Goal: Communication & Community: Answer question/provide support

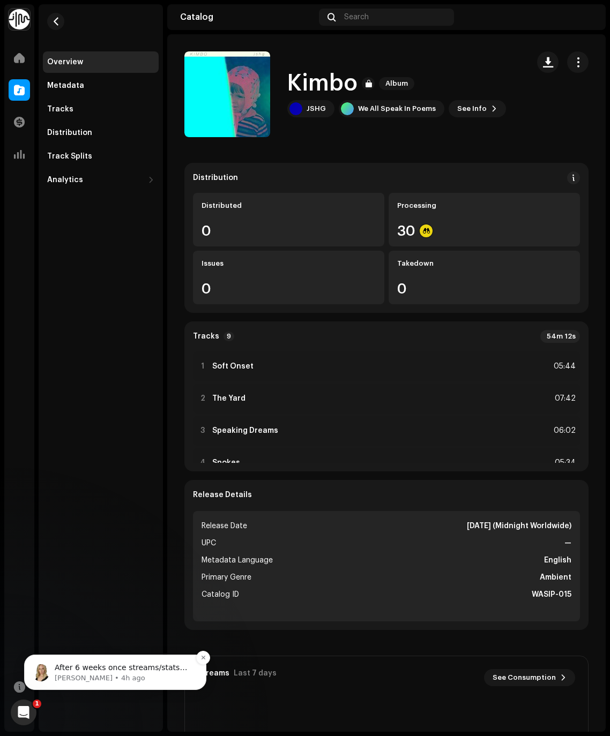
click at [76, 677] on p "Jessica • 4h ago" at bounding box center [124, 679] width 138 height 10
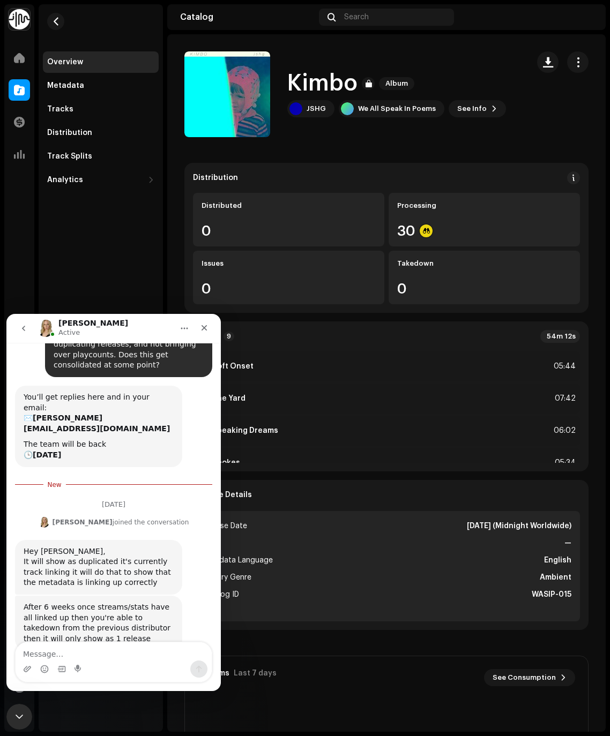
scroll to position [77, 0]
click at [122, 651] on textarea "Message…" at bounding box center [114, 651] width 196 height 18
type textarea "okay great"
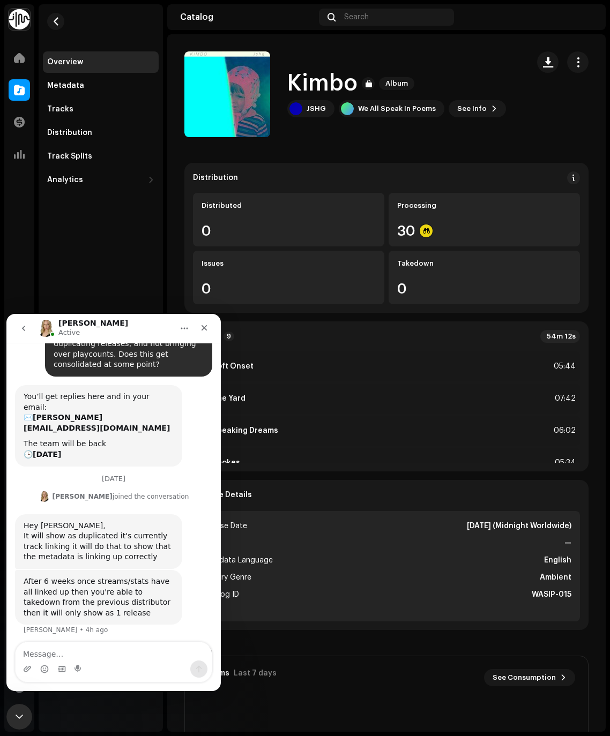
scroll to position [84, 0]
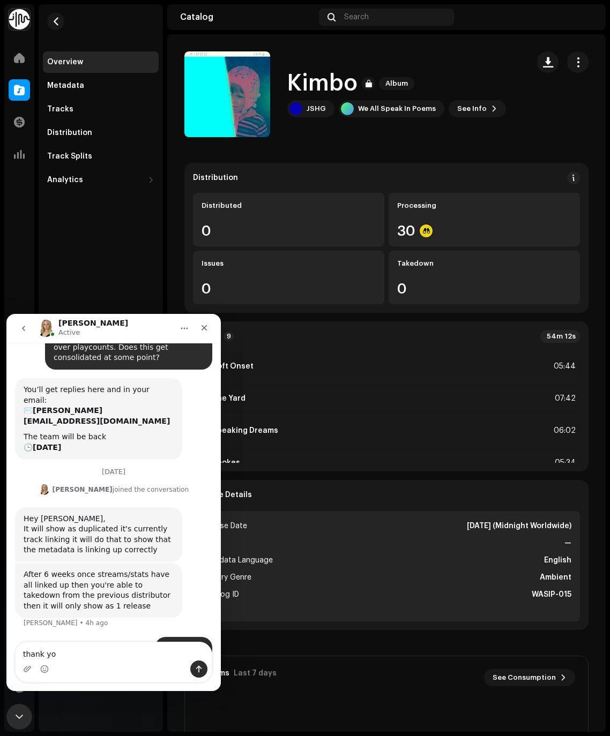
type textarea "thank you"
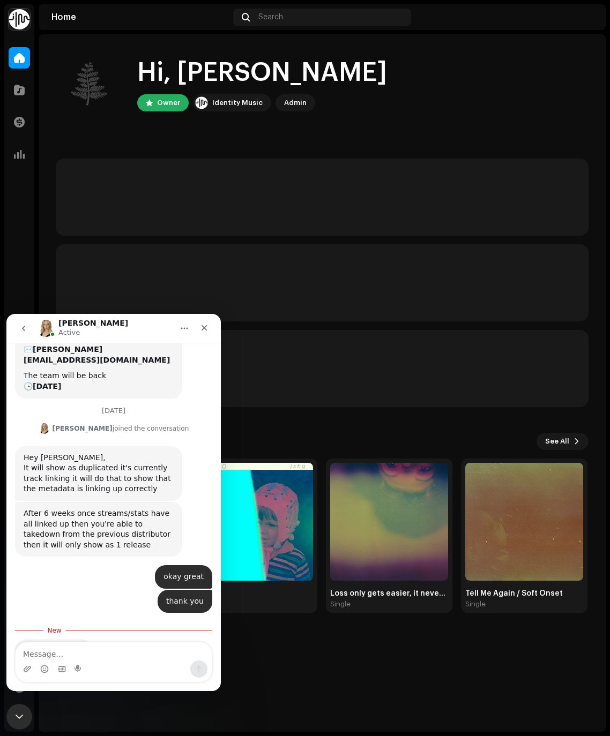
scroll to position [158, 0]
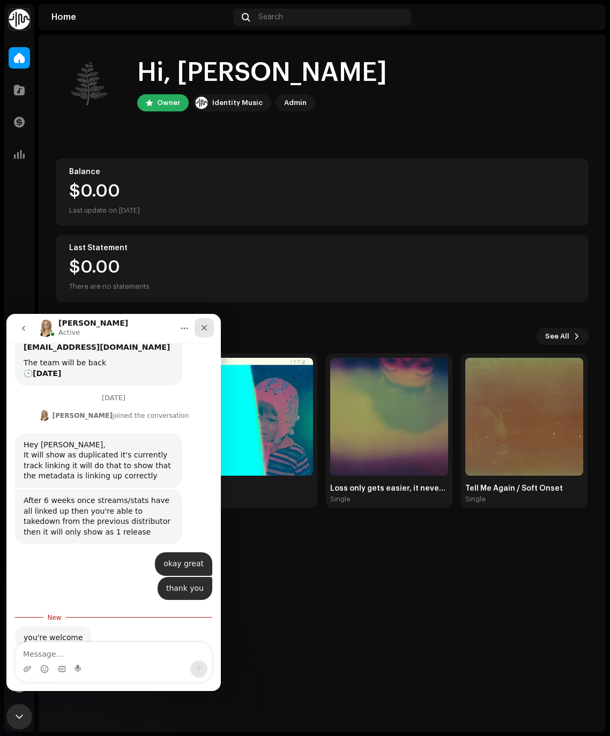
click at [203, 330] on icon "Close" at bounding box center [204, 328] width 9 height 9
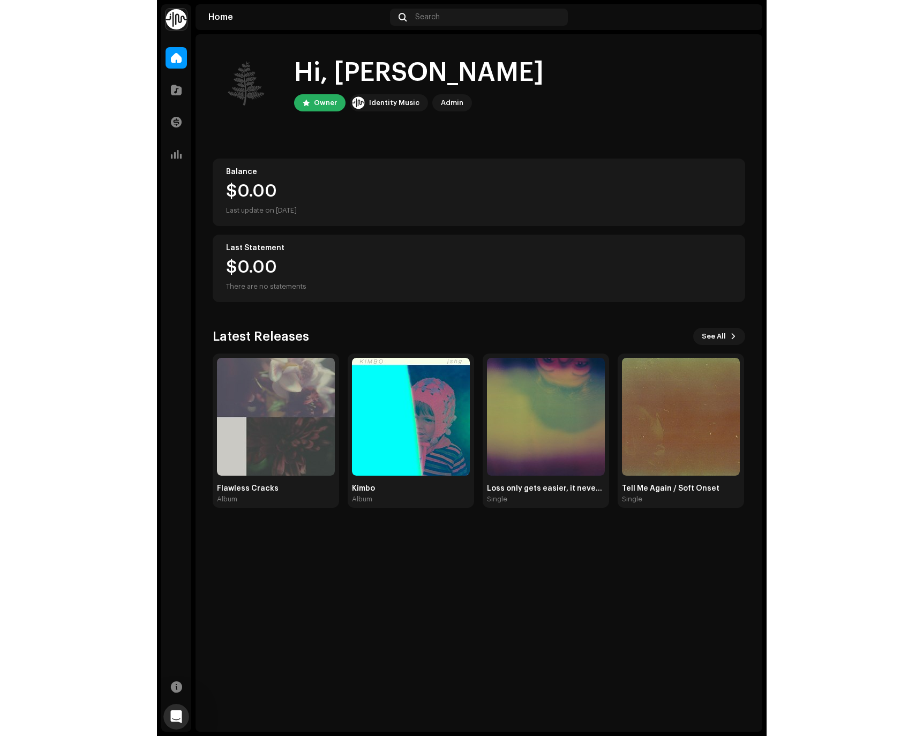
scroll to position [140, 0]
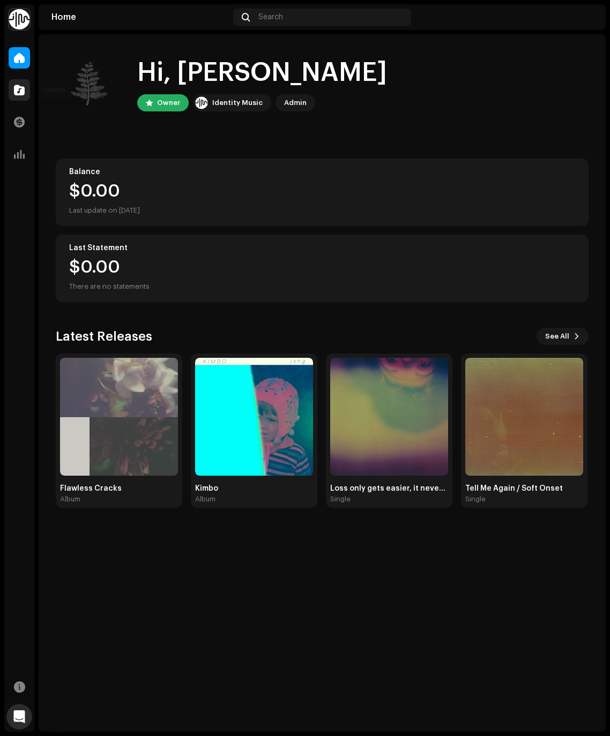
click at [16, 98] on div at bounding box center [19, 89] width 21 height 21
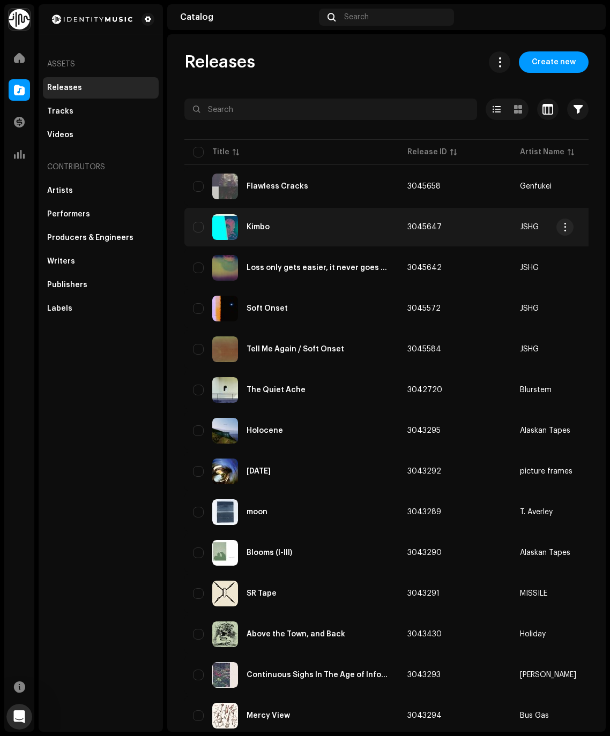
click at [259, 224] on div "Kimbo" at bounding box center [257, 227] width 23 height 8
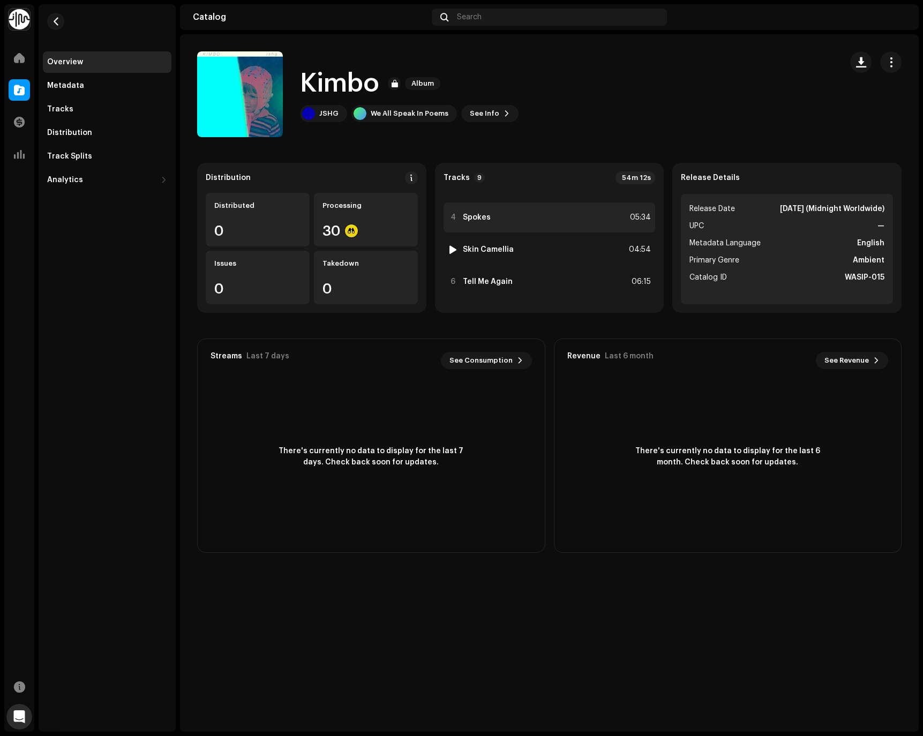
scroll to position [184, 0]
click at [543, 249] on strong "Loss only gets easier, it never goes away" at bounding box center [540, 248] width 154 height 9
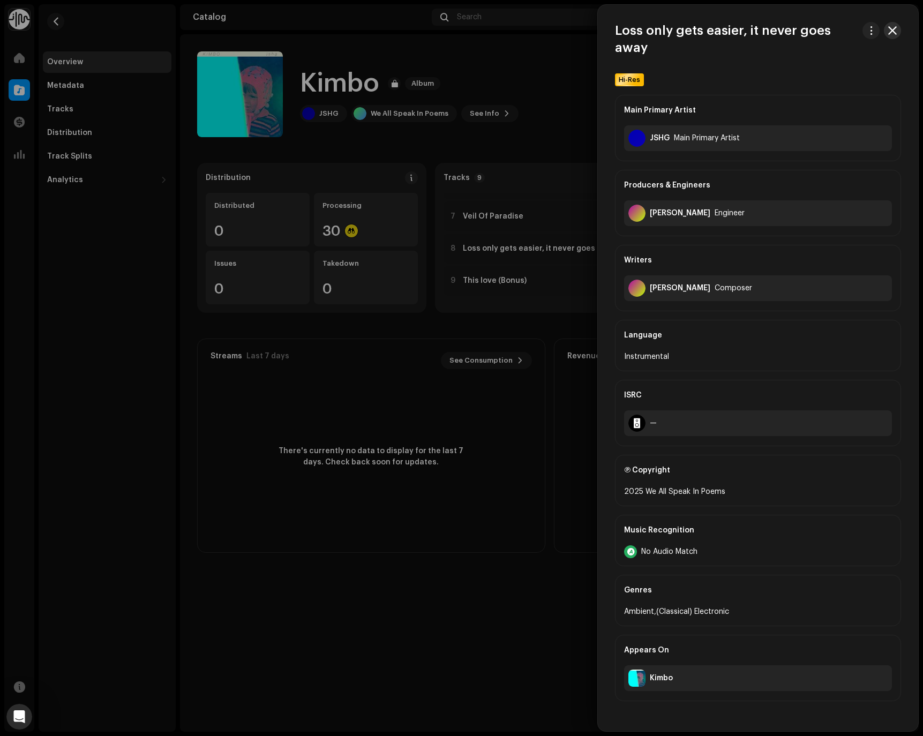
click at [609, 33] on button "button" at bounding box center [892, 30] width 17 height 17
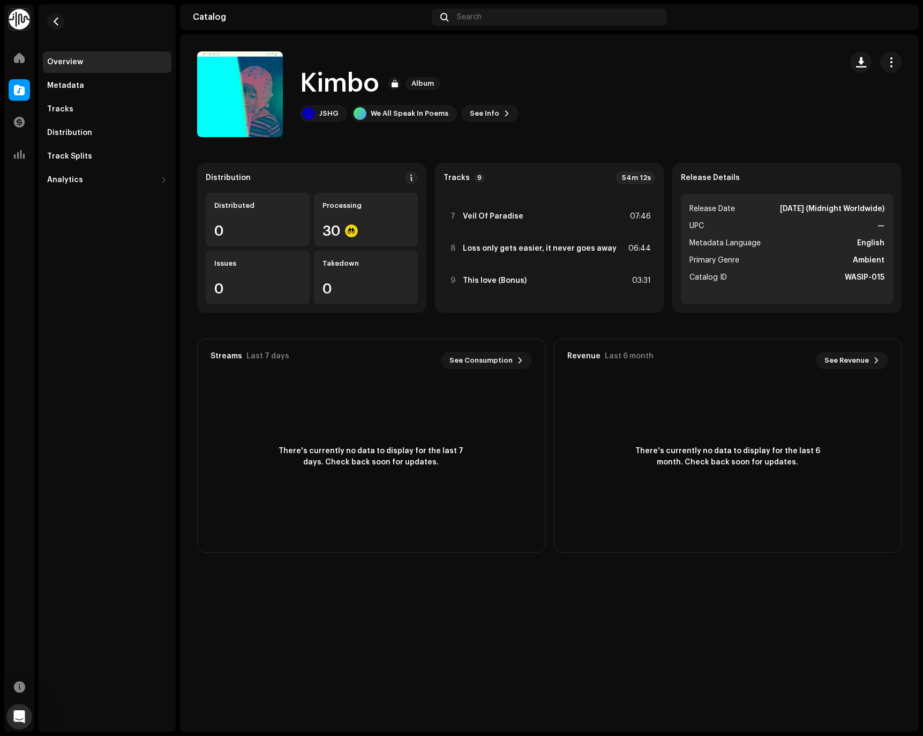
click at [62, 65] on div "Overview" at bounding box center [65, 62] width 36 height 9
click at [28, 89] on div at bounding box center [19, 89] width 21 height 21
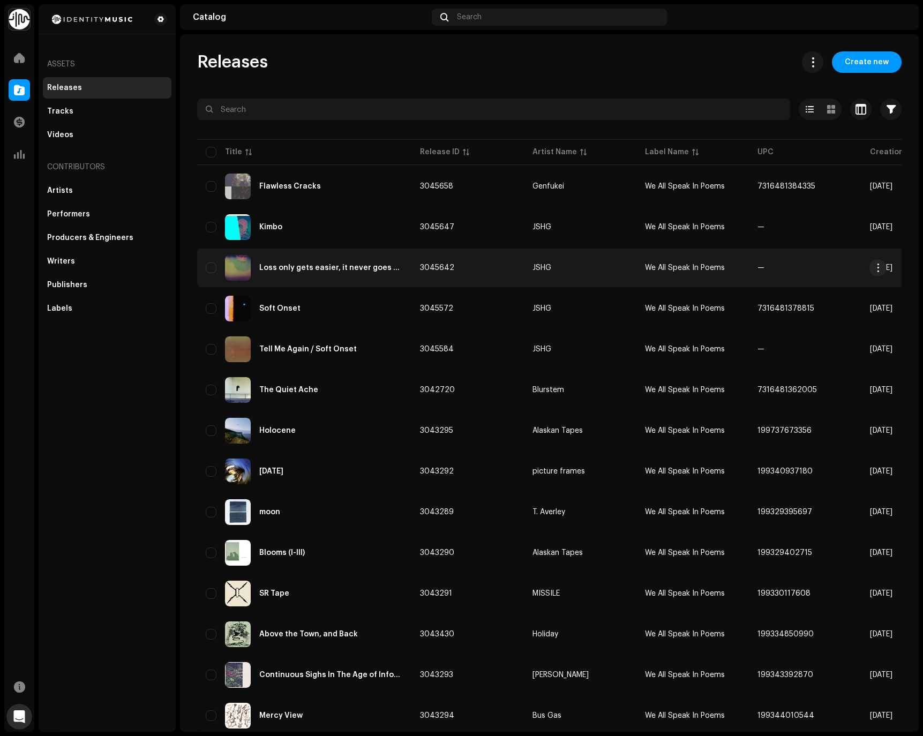
click at [301, 271] on div "Loss only gets easier, it never goes away" at bounding box center [331, 268] width 144 height 8
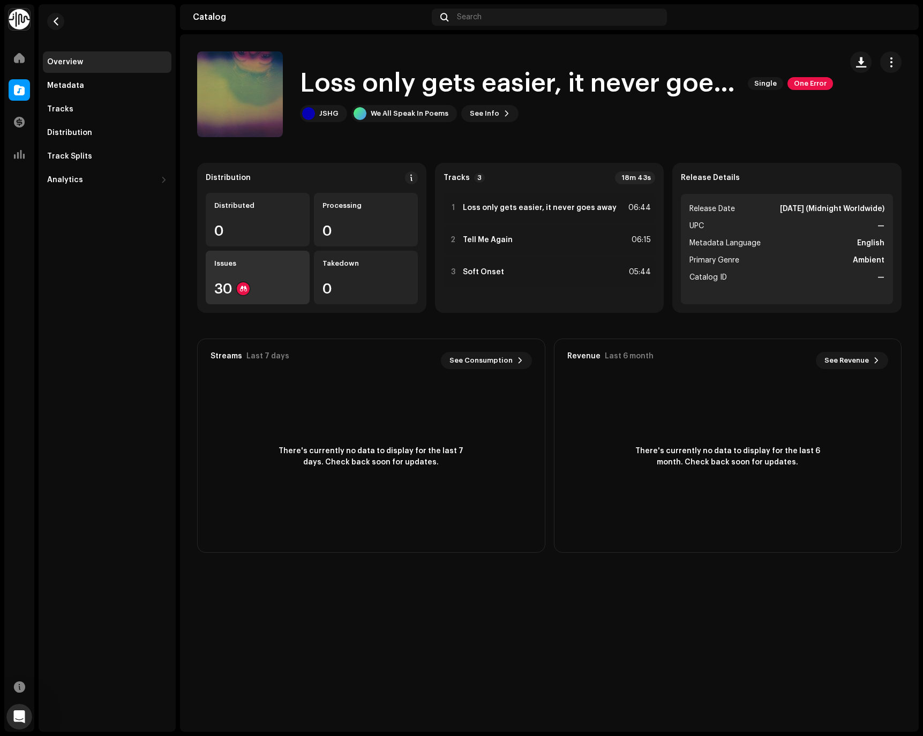
click at [277, 286] on div "30" at bounding box center [257, 289] width 87 height 14
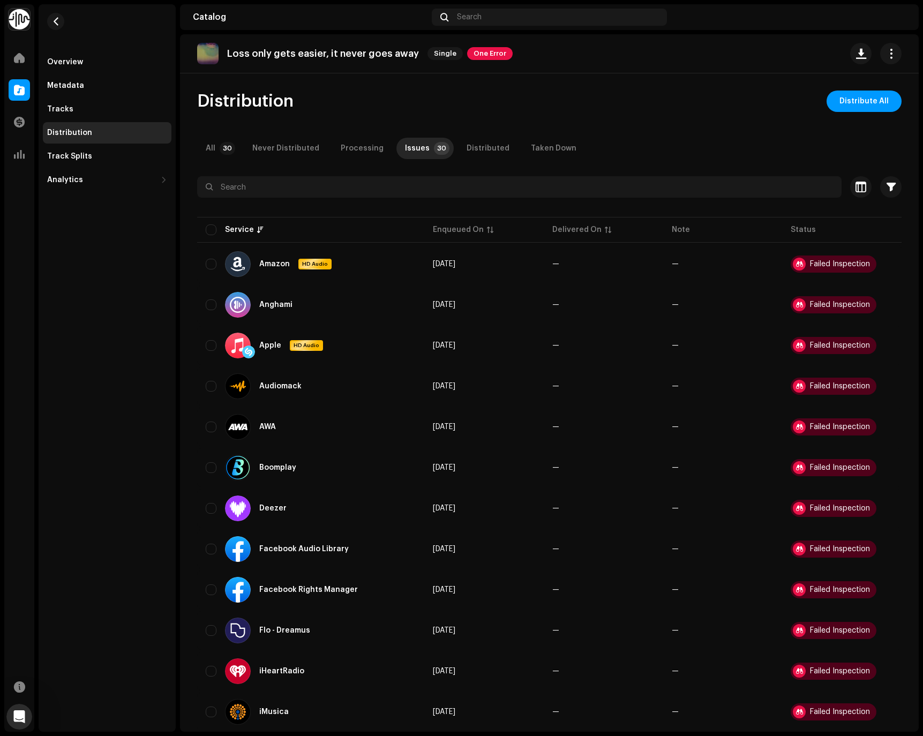
click at [479, 54] on span "One Error" at bounding box center [490, 53] width 46 height 13
click at [609, 137] on div "Inspection Errors We found the errors below when inspecting your release. IMPOR…" at bounding box center [461, 368] width 923 height 736
click at [61, 110] on div "Tracks" at bounding box center [60, 109] width 26 height 9
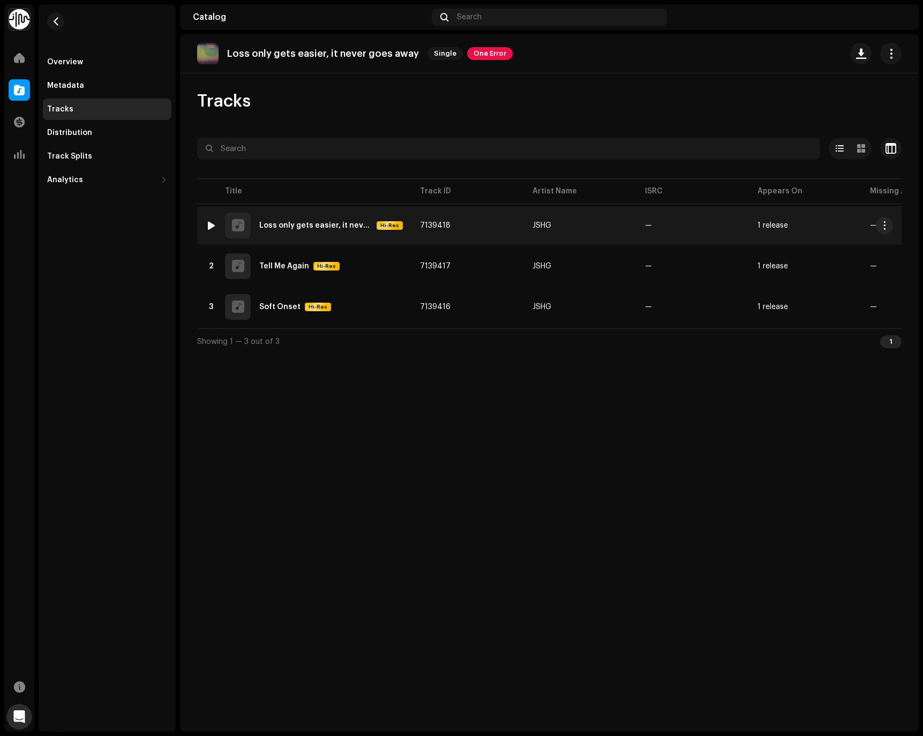
click at [317, 225] on div "Loss only gets easier, it never goes away" at bounding box center [315, 226] width 113 height 8
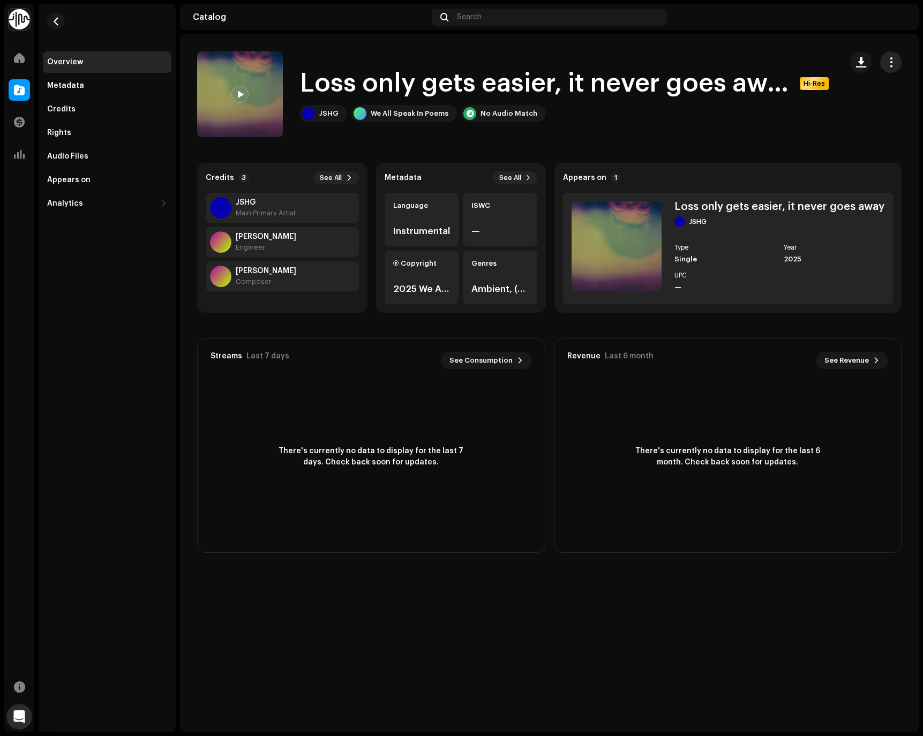
click at [609, 55] on button "button" at bounding box center [890, 61] width 21 height 21
click at [609, 107] on div "Edit" at bounding box center [843, 110] width 100 height 9
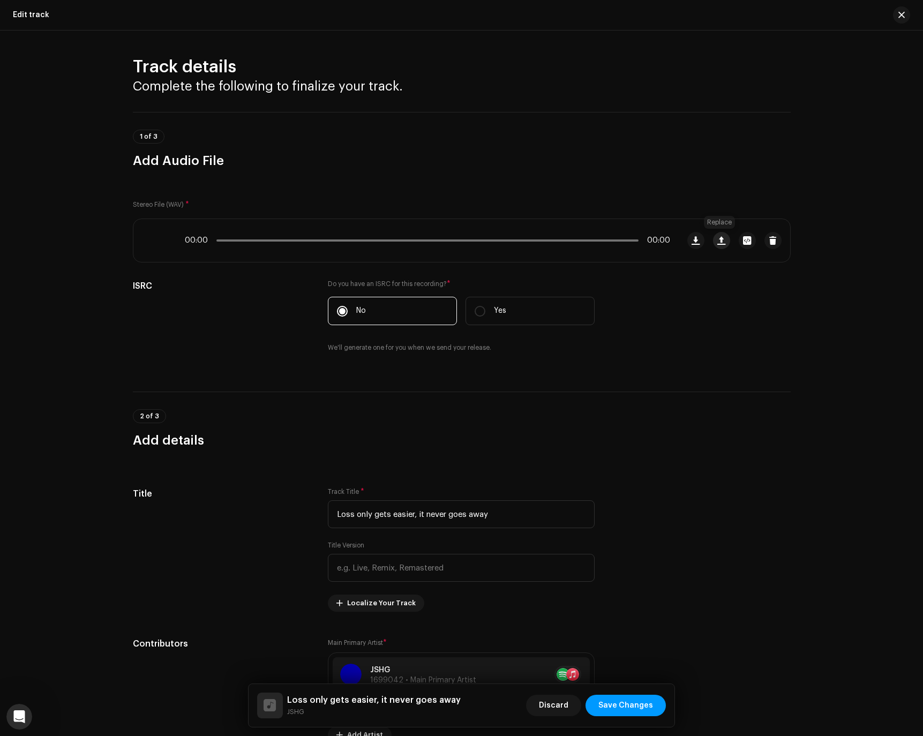
click at [609, 243] on span "button" at bounding box center [722, 240] width 8 height 9
click at [609, 705] on span "Save Changes" at bounding box center [626, 705] width 55 height 21
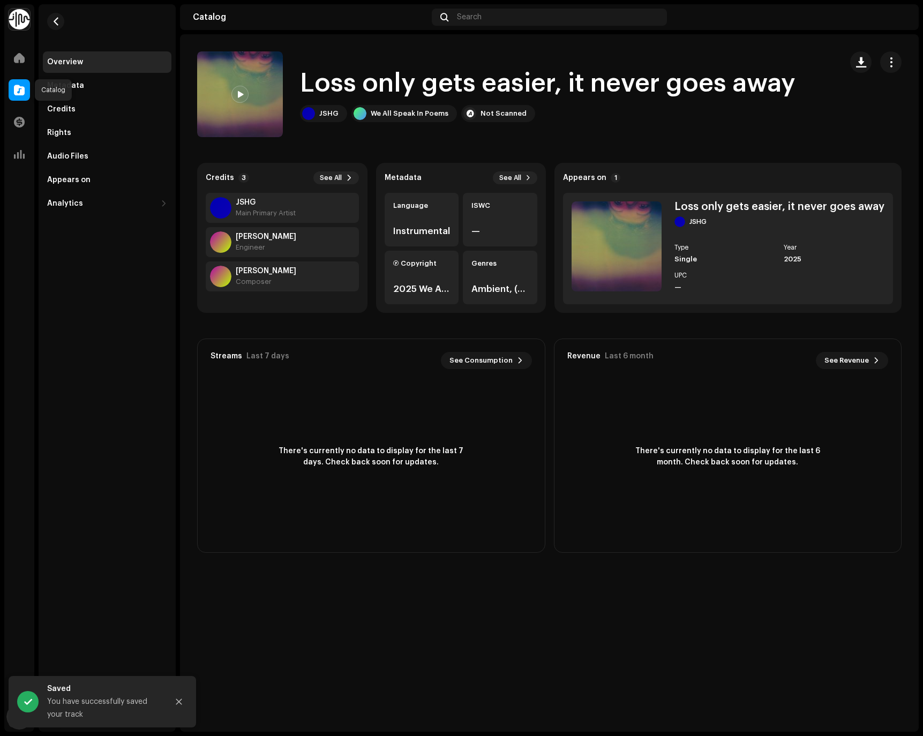
click at [17, 86] on span at bounding box center [19, 90] width 11 height 9
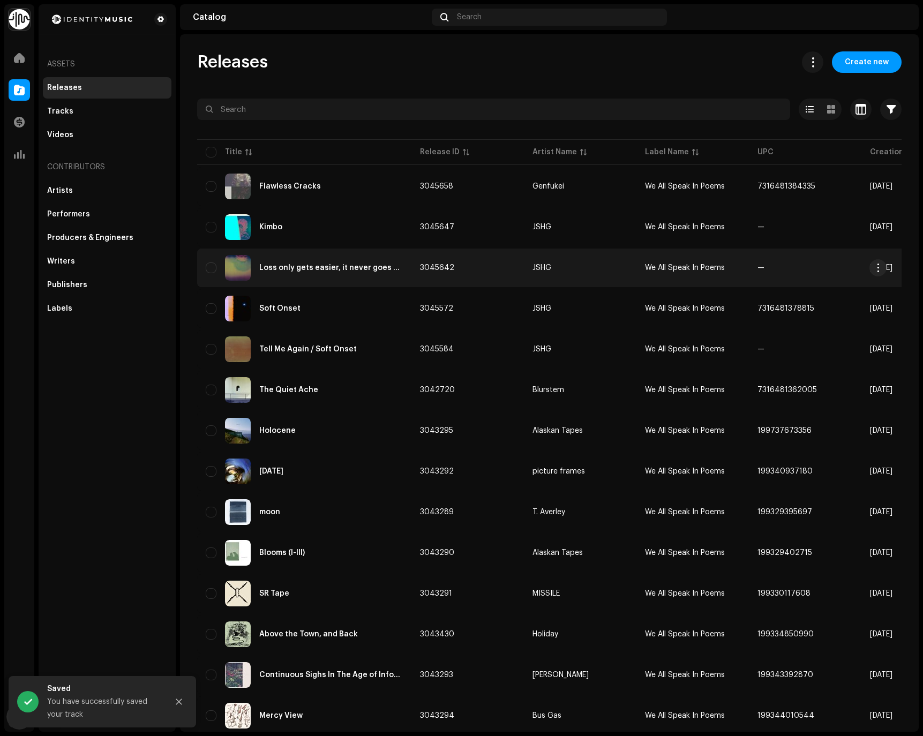
click at [320, 275] on div "Loss only gets easier, it never goes away" at bounding box center [304, 268] width 197 height 26
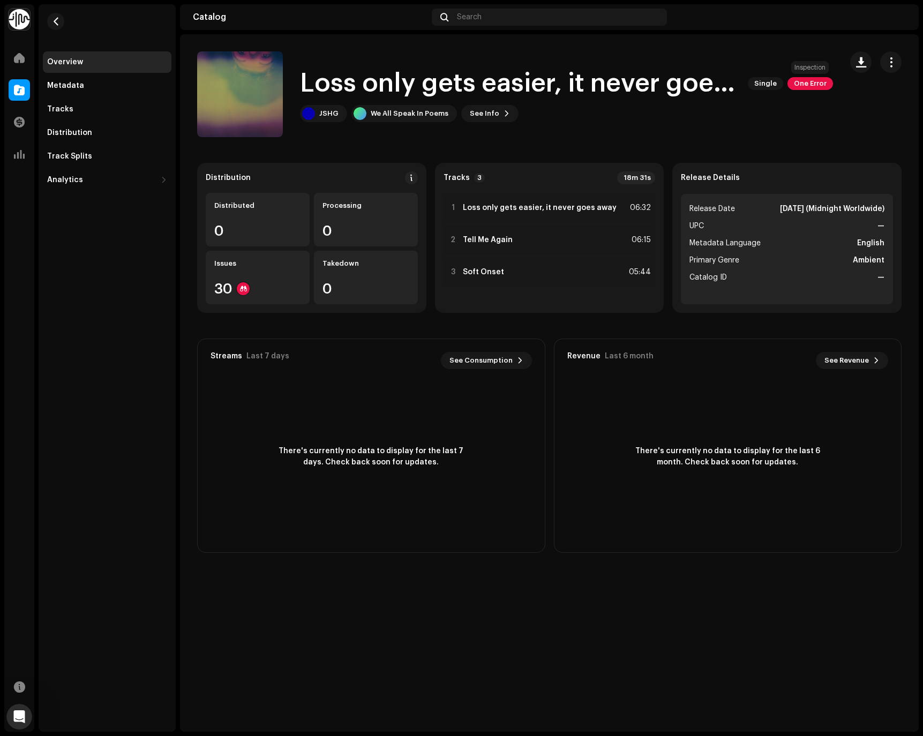
click at [609, 84] on span "One Error" at bounding box center [811, 83] width 46 height 13
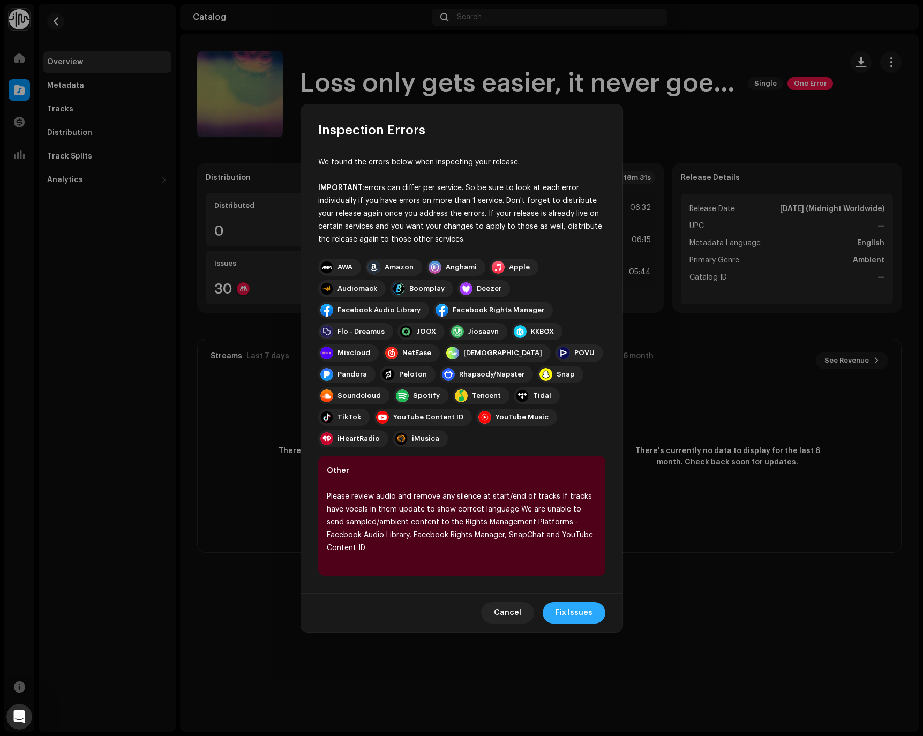
click at [580, 602] on span "Fix Issues" at bounding box center [574, 612] width 37 height 21
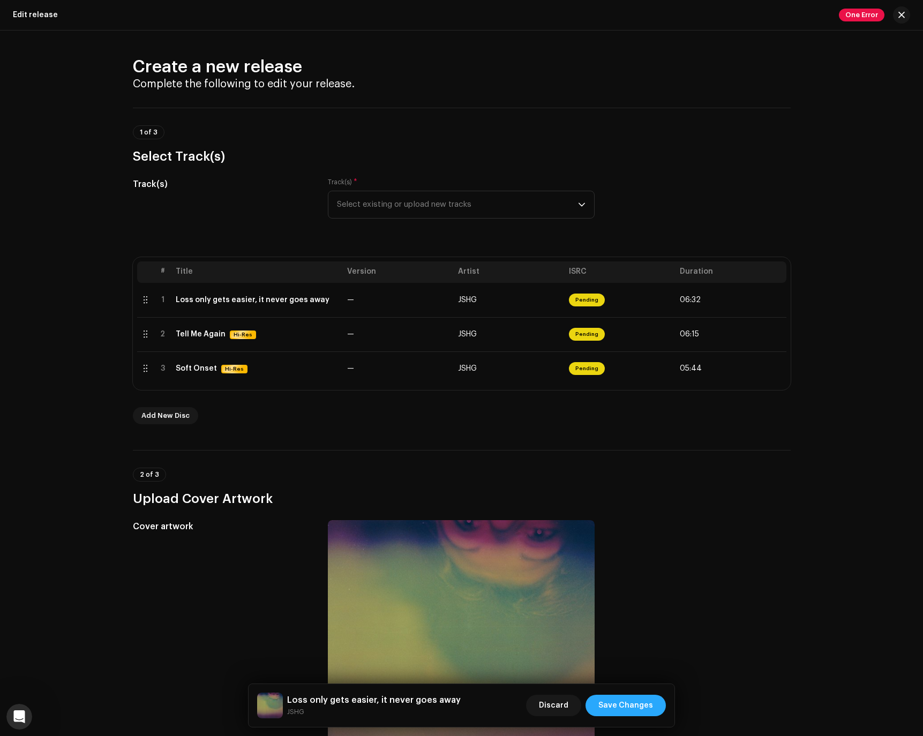
click at [609, 703] on span "Save Changes" at bounding box center [626, 705] width 55 height 21
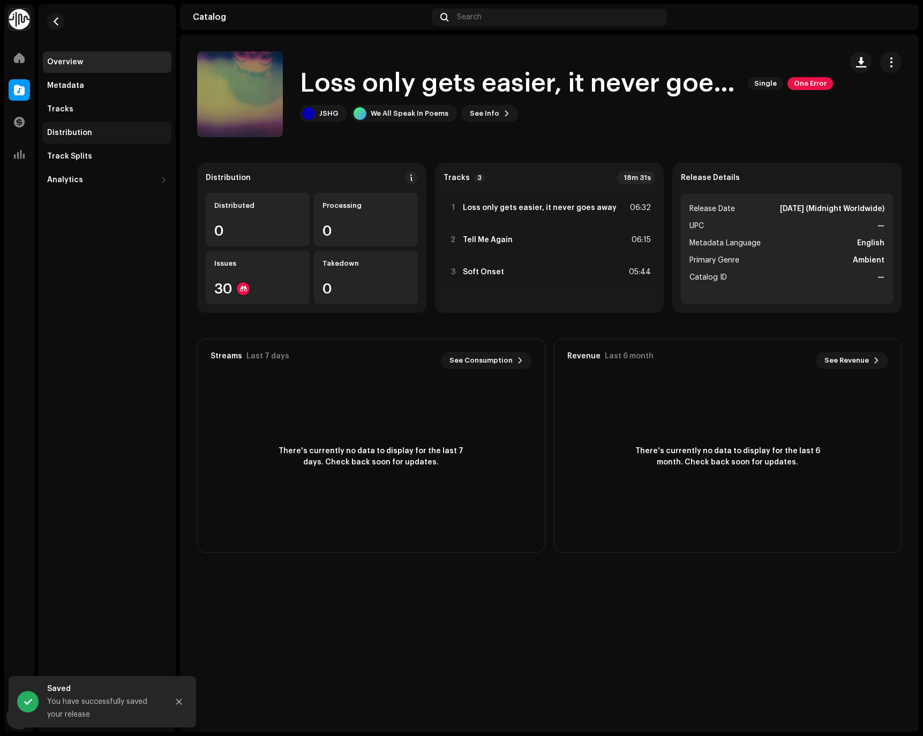
click at [76, 132] on div "Distribution" at bounding box center [69, 133] width 45 height 9
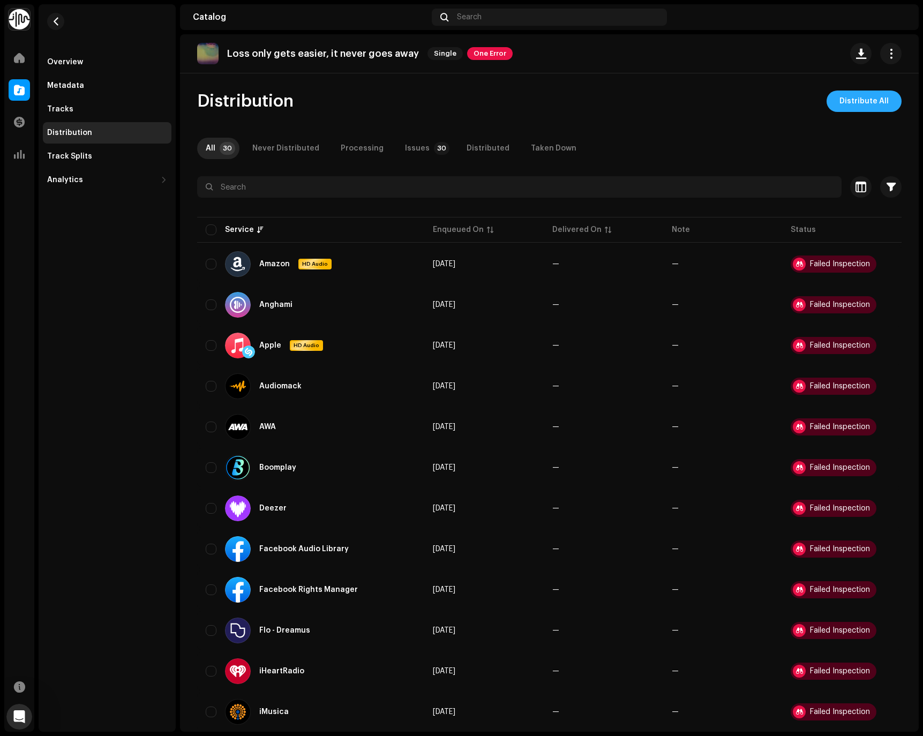
click at [609, 101] on span "Distribute All" at bounding box center [864, 101] width 49 height 21
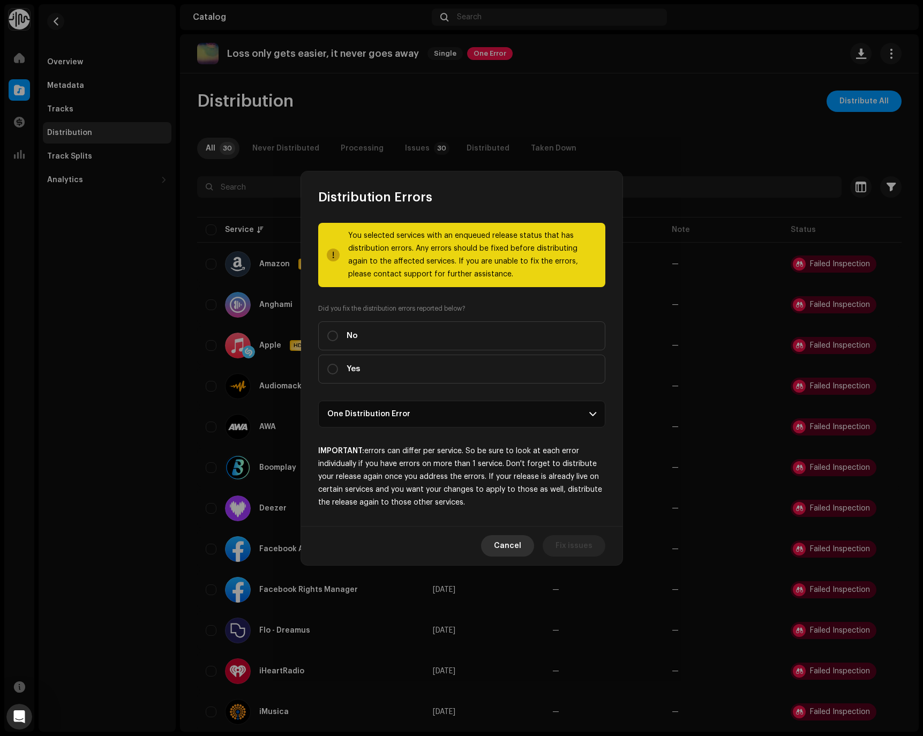
click at [512, 546] on span "Cancel" at bounding box center [507, 545] width 27 height 21
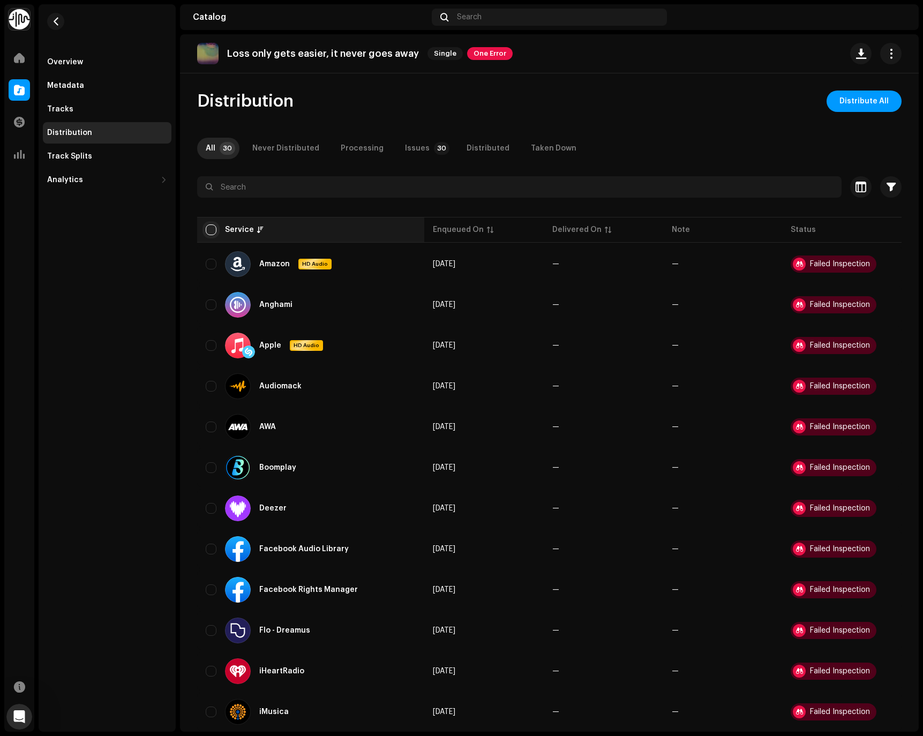
click at [211, 231] on input "checkbox" at bounding box center [211, 230] width 11 height 11
checkbox input "true"
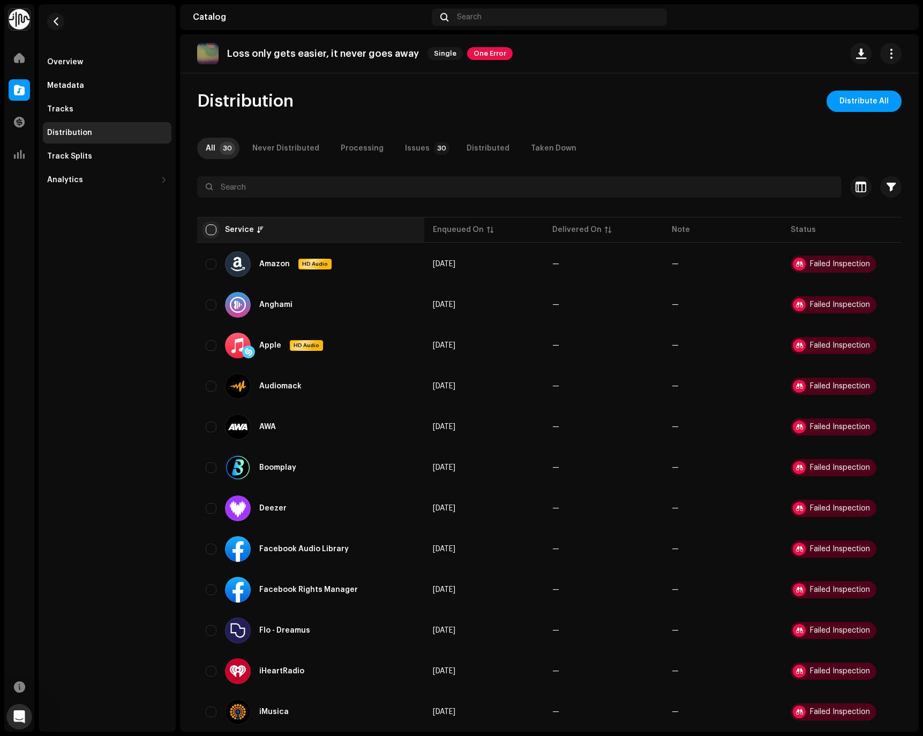
checkbox input "true"
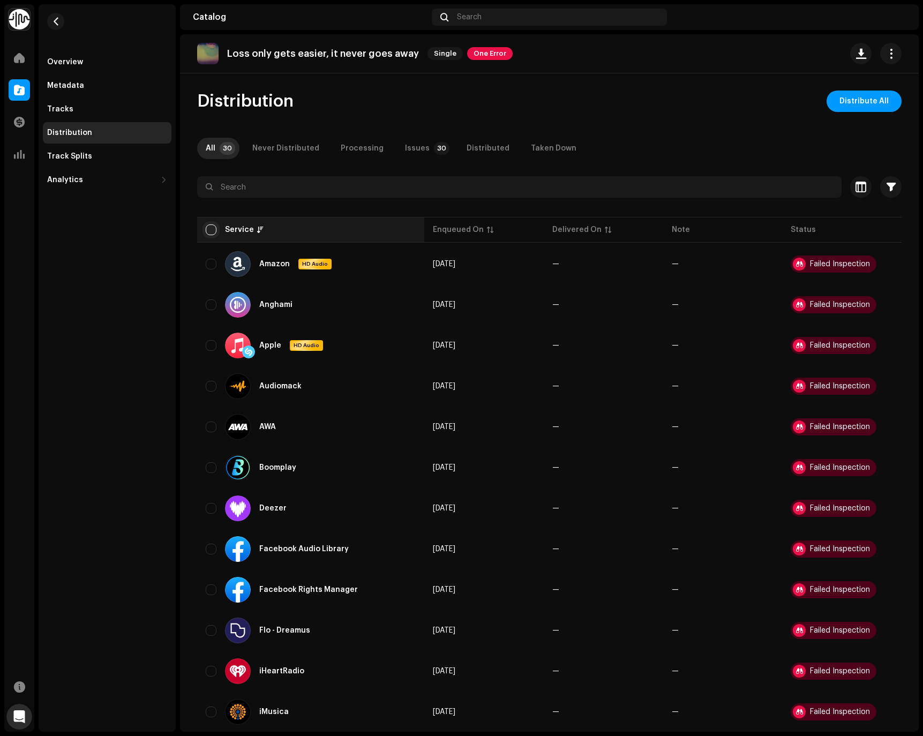
checkbox input "true"
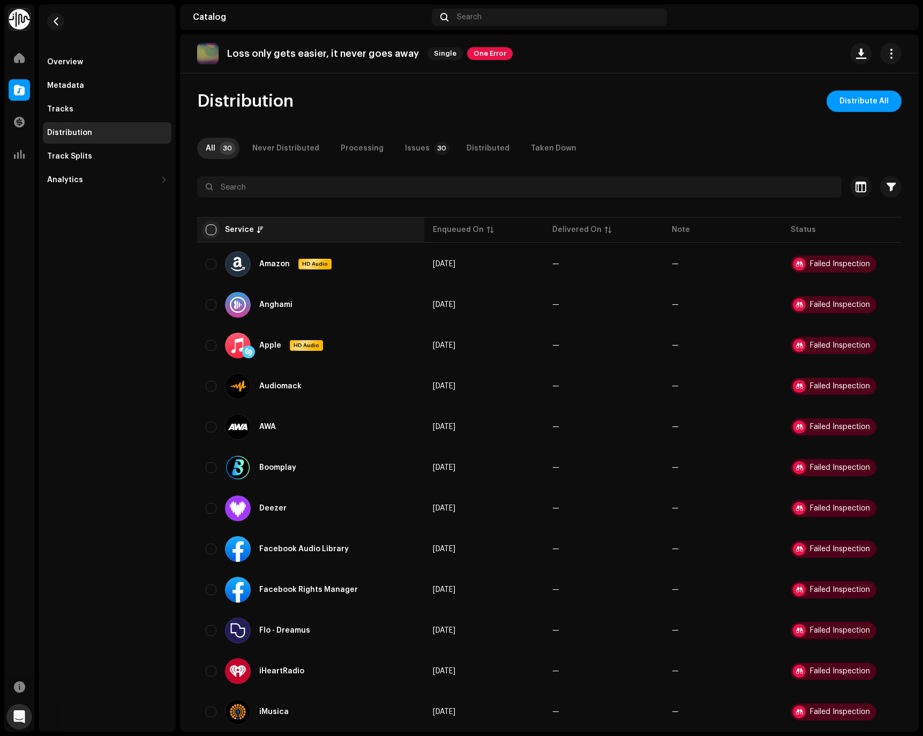
checkbox input "true"
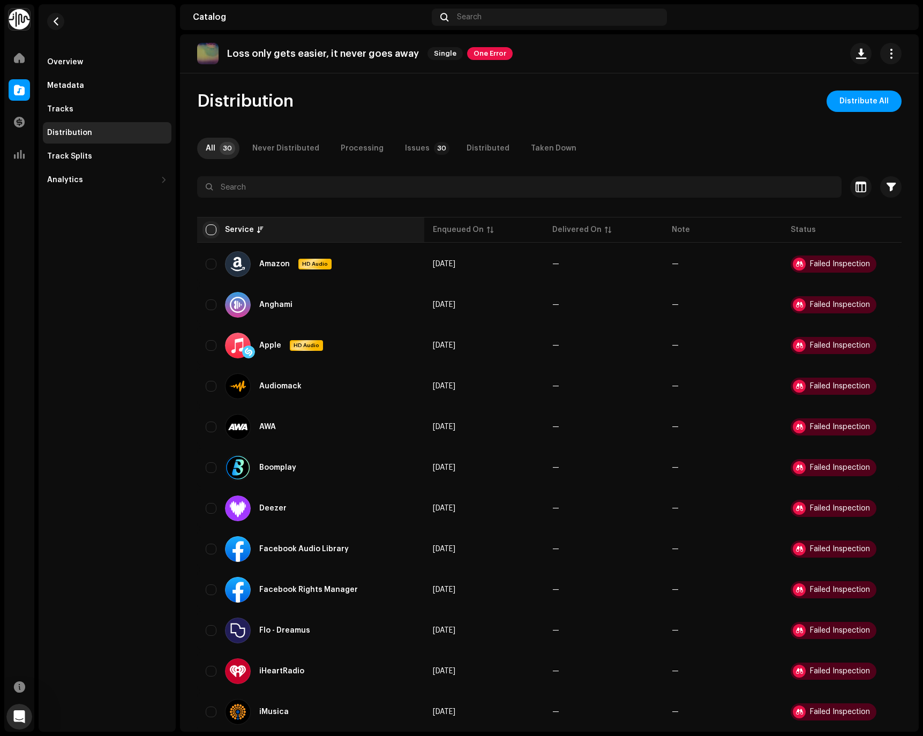
checkbox input "true"
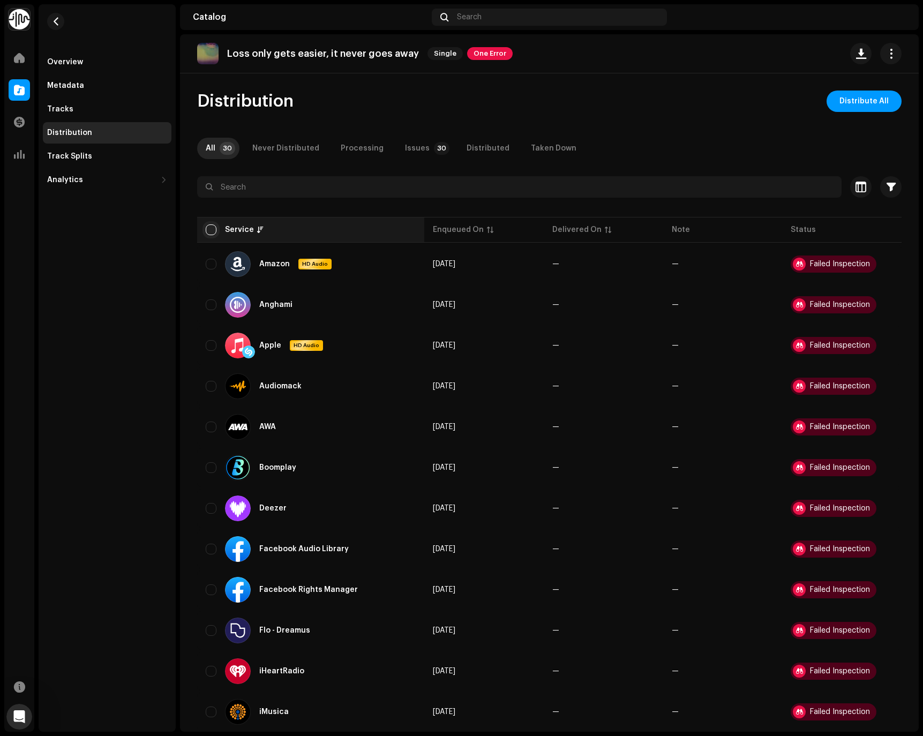
checkbox input "true"
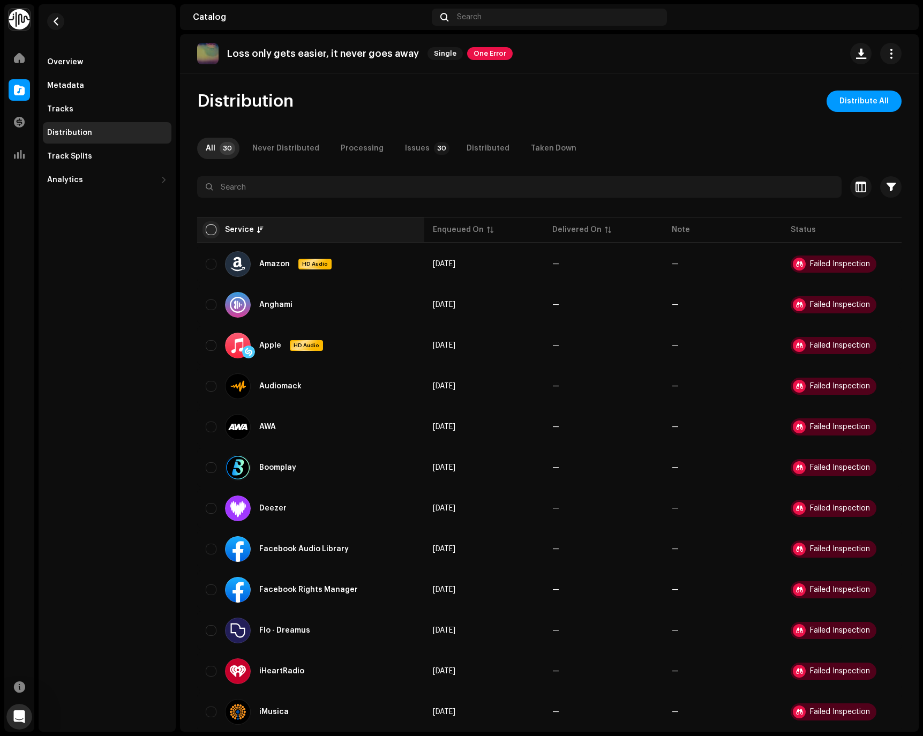
checkbox input "true"
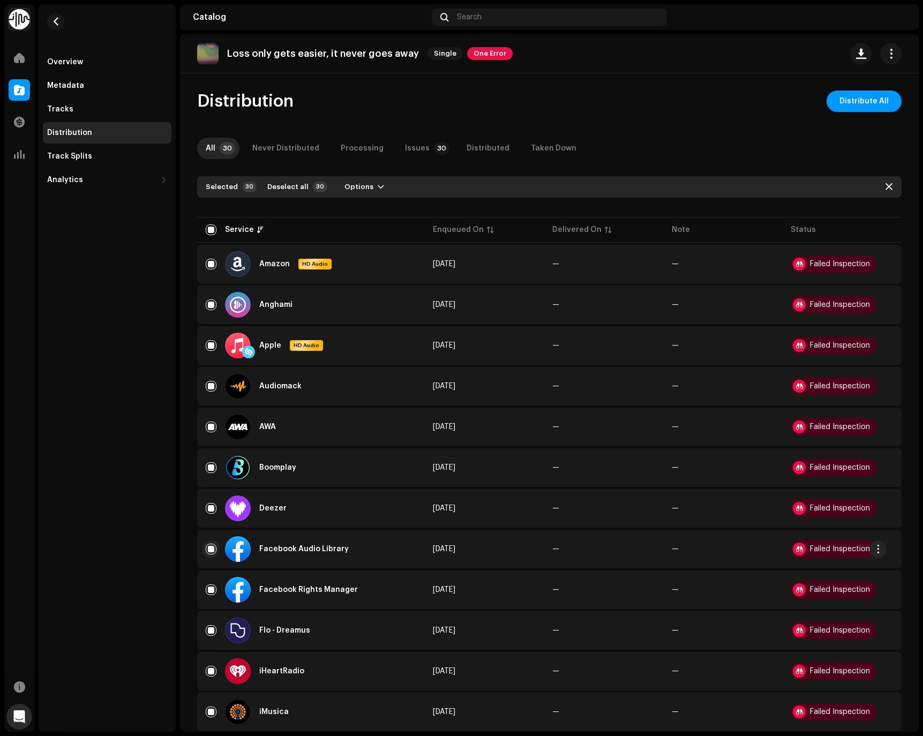
click at [213, 551] on input "Row Selected" at bounding box center [211, 549] width 11 height 11
checkbox input "false"
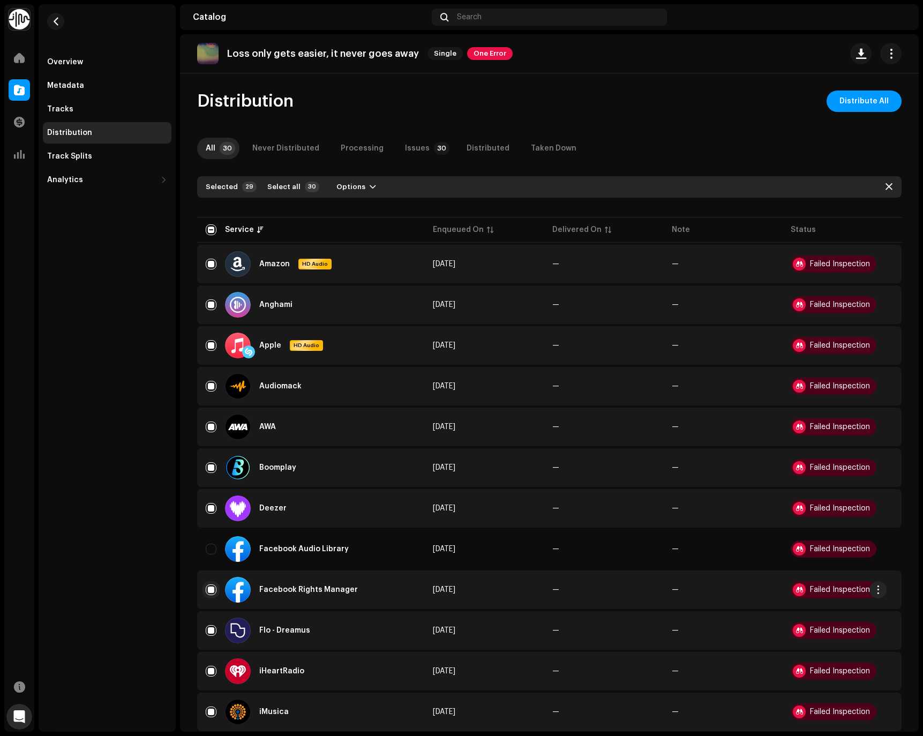
click at [214, 591] on input "Row Selected" at bounding box center [211, 590] width 11 height 11
checkbox input "false"
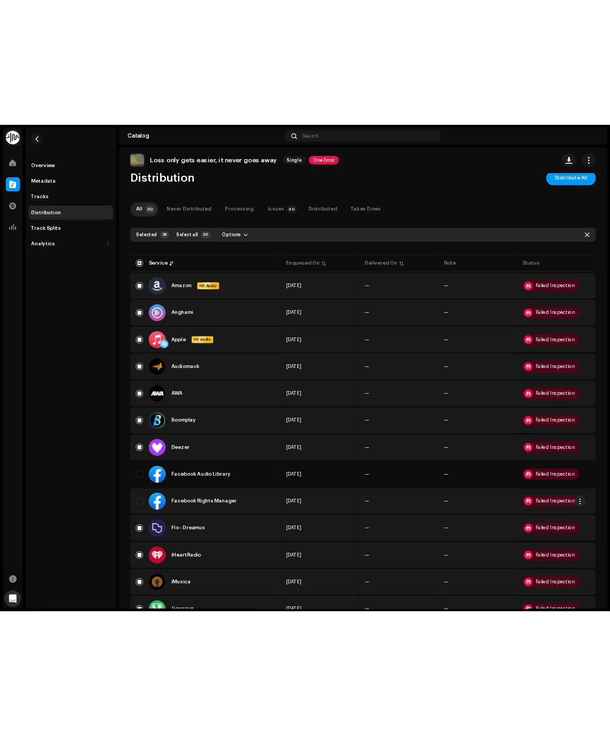
scroll to position [34, 0]
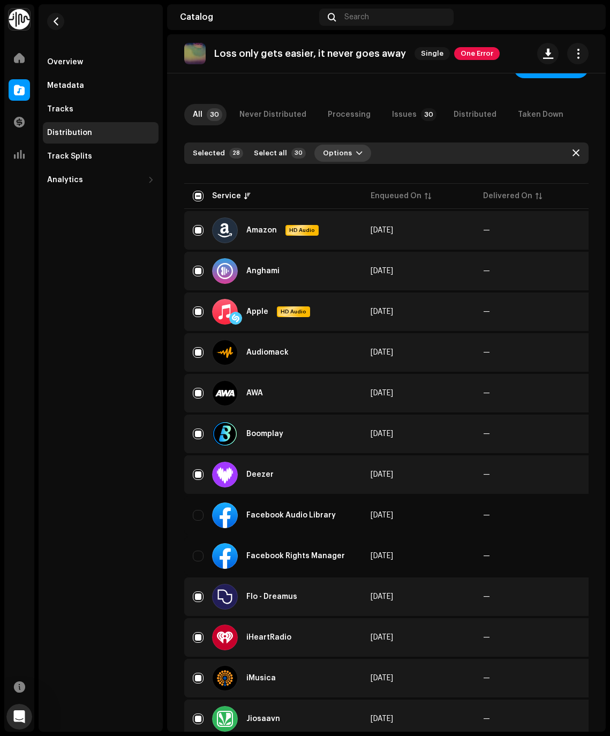
click at [356, 152] on span "button" at bounding box center [359, 153] width 6 height 9
drag, startPoint x: 348, startPoint y: 152, endPoint x: 337, endPoint y: 148, distance: 11.7
click at [356, 152] on span "button" at bounding box center [359, 153] width 6 height 9
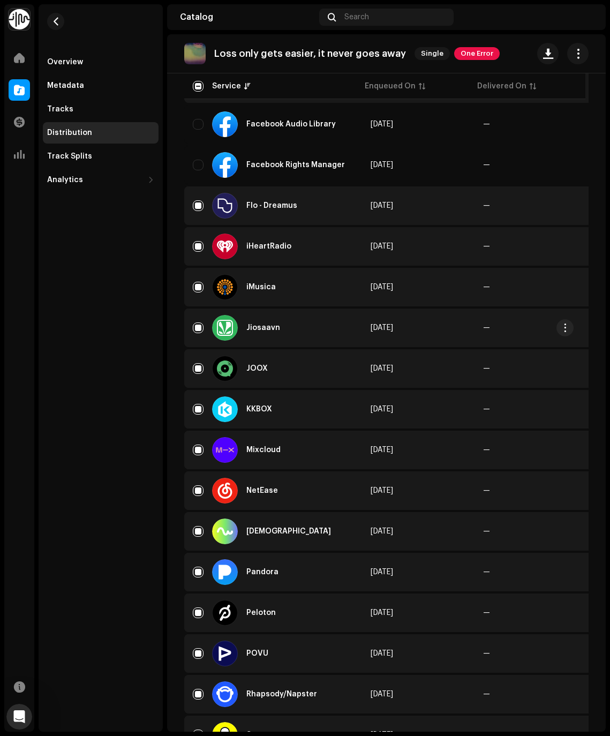
scroll to position [668, 0]
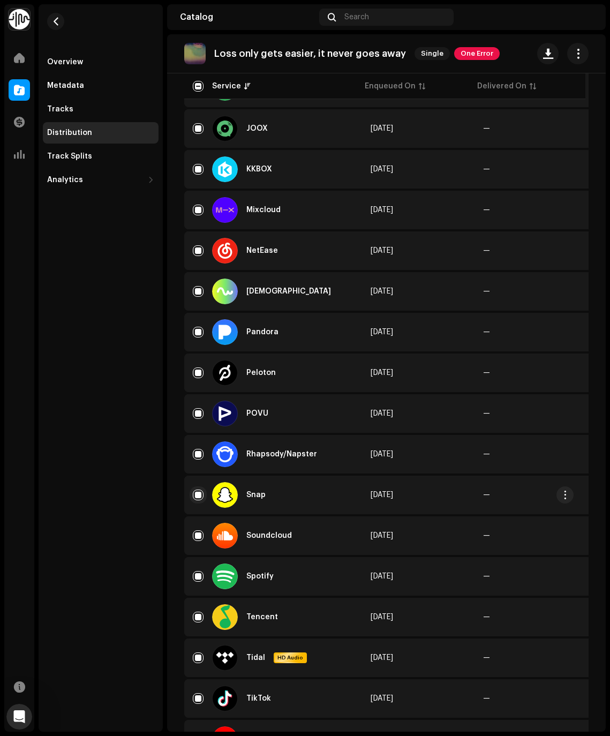
click at [200, 498] on input "Row Selected" at bounding box center [198, 495] width 11 height 11
checkbox input "false"
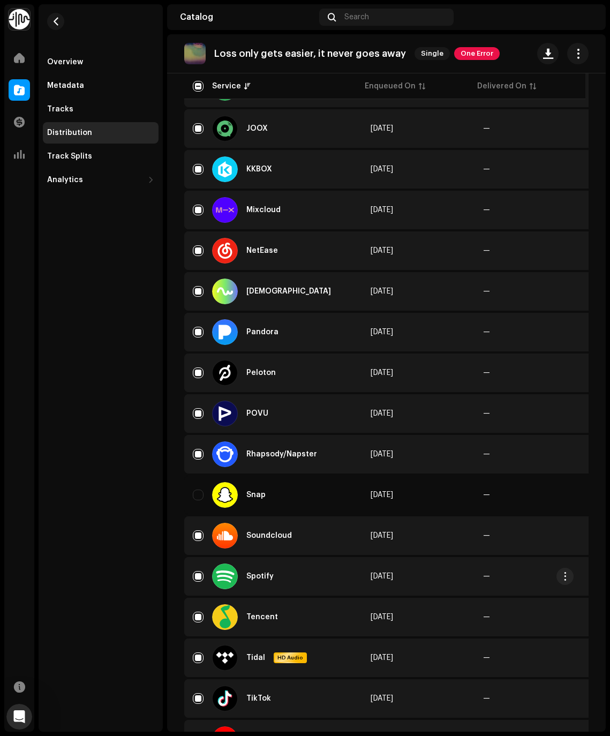
scroll to position [767, 0]
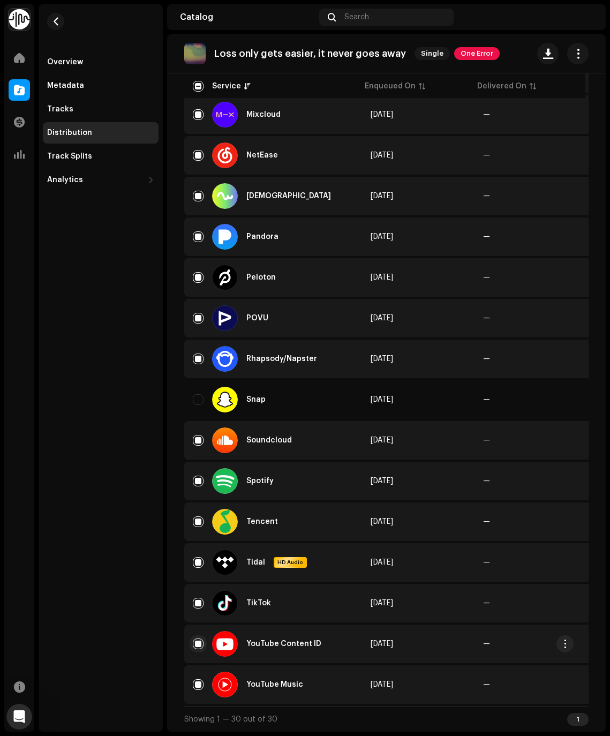
click at [199, 642] on input "Row Selected" at bounding box center [198, 644] width 11 height 11
checkbox input "false"
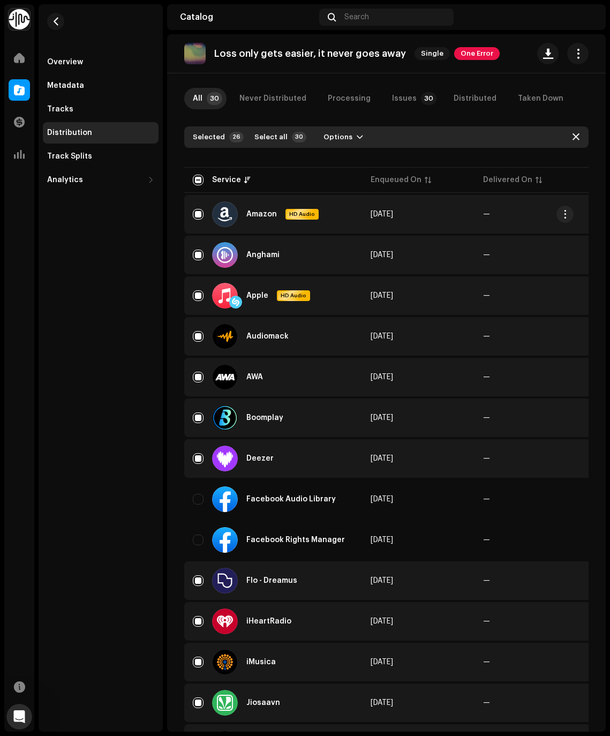
scroll to position [0, 0]
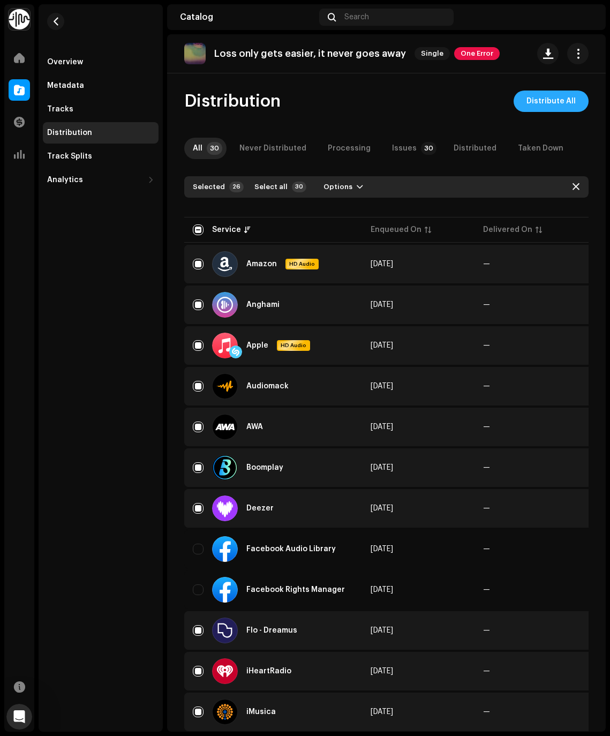
click at [547, 111] on span "Distribute All" at bounding box center [551, 101] width 49 height 21
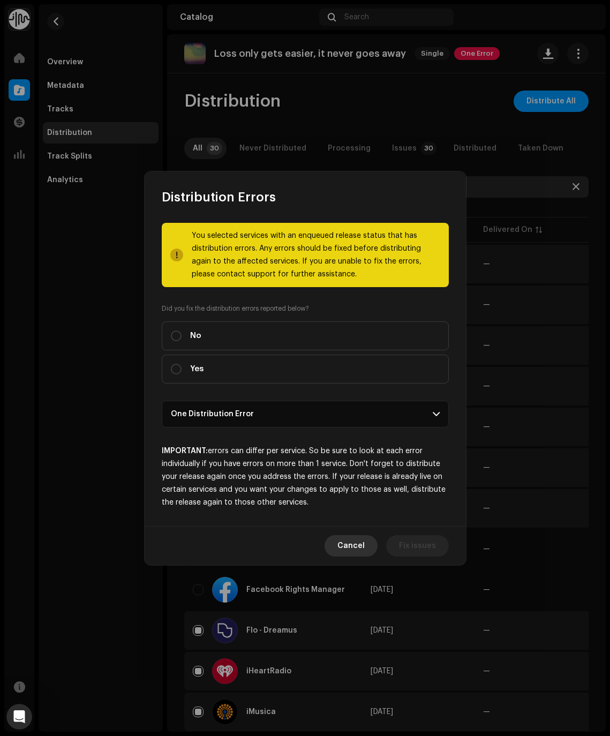
click at [351, 535] on span "Cancel" at bounding box center [351, 545] width 27 height 21
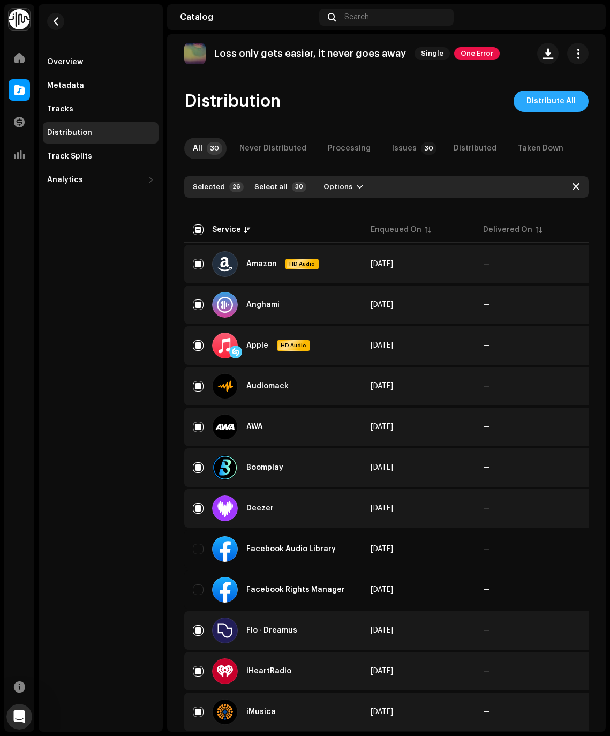
click at [555, 100] on span "Distribute All" at bounding box center [551, 101] width 49 height 21
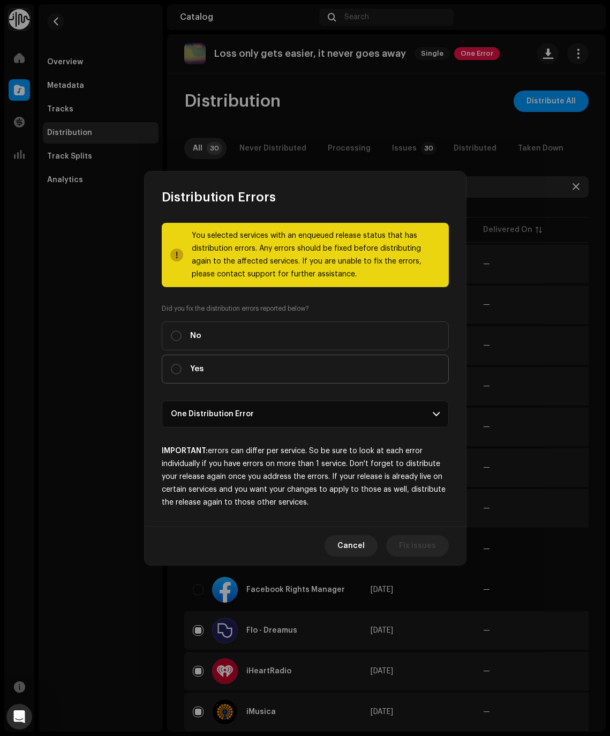
drag, startPoint x: 203, startPoint y: 370, endPoint x: 214, endPoint y: 378, distance: 14.6
click at [203, 370] on span "Yes" at bounding box center [196, 369] width 13 height 12
click at [182, 370] on input "Yes" at bounding box center [176, 369] width 11 height 11
radio input "true"
click at [418, 548] on span "Distribute" at bounding box center [417, 545] width 38 height 21
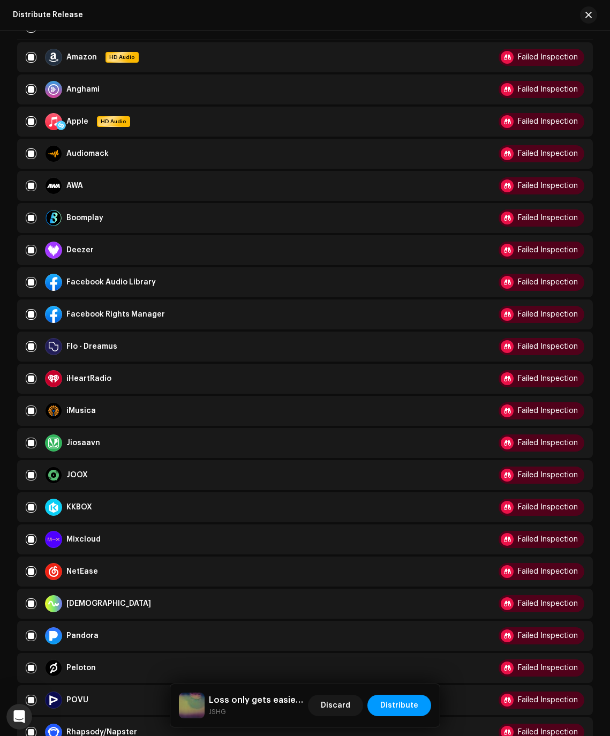
scroll to position [37, 0]
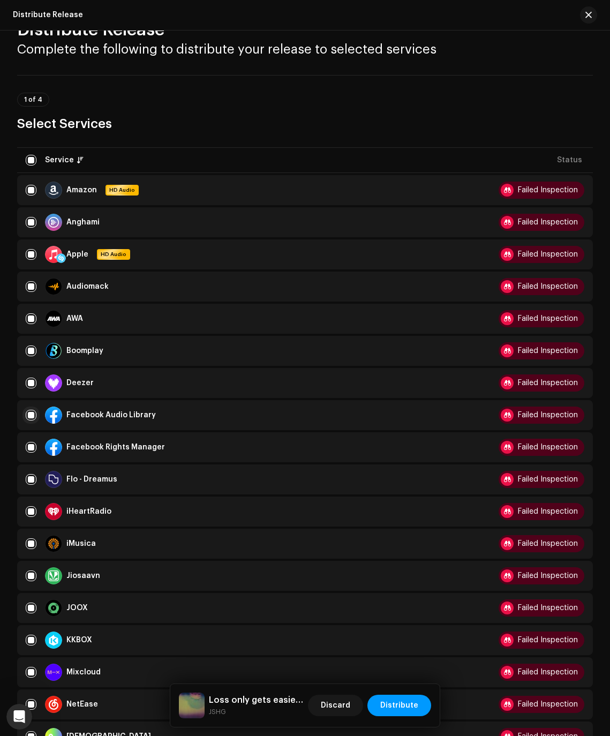
click at [28, 415] on input "checkbox" at bounding box center [31, 415] width 11 height 11
checkbox input "false"
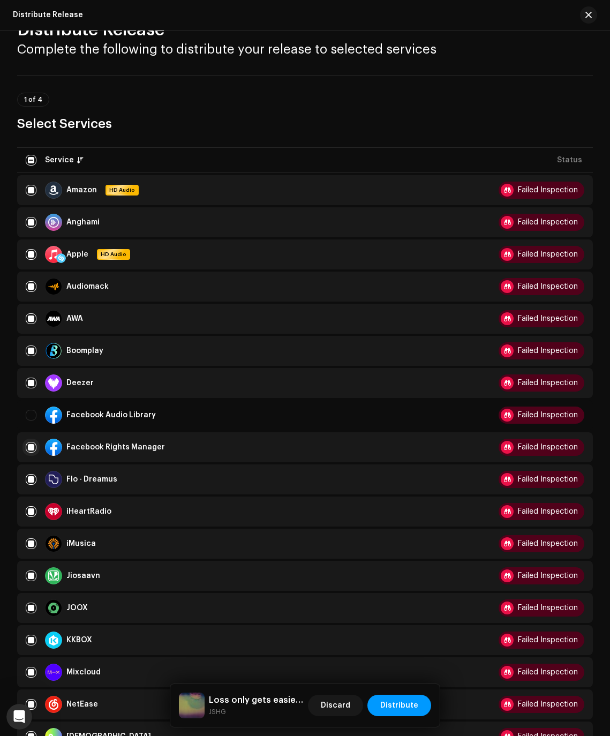
click at [32, 442] on div "Facebook Rights Manager" at bounding box center [249, 447] width 446 height 17
click at [35, 446] on input "Row Selected" at bounding box center [31, 447] width 11 height 11
checkbox input "false"
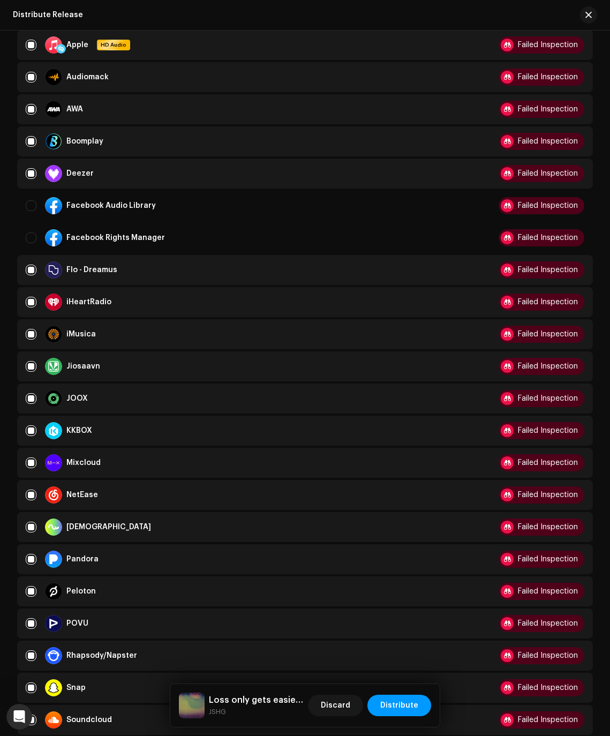
scroll to position [475, 0]
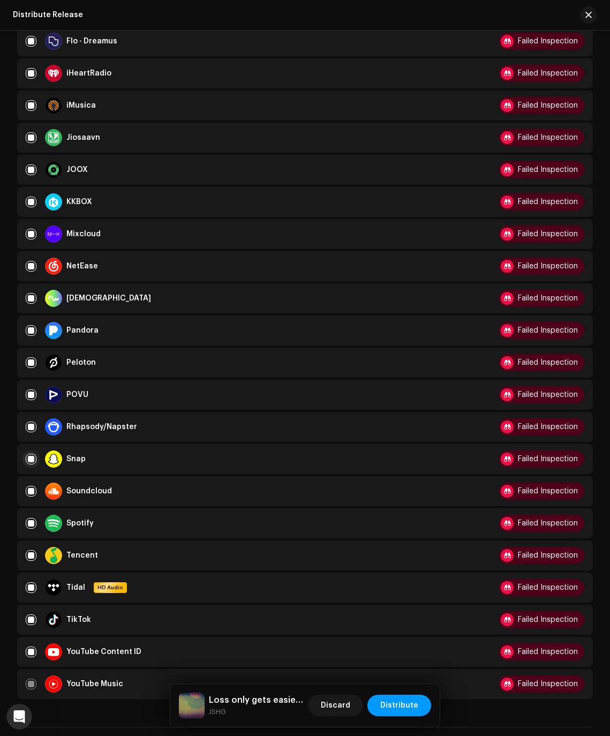
click at [28, 459] on input "Row Selected" at bounding box center [31, 459] width 11 height 11
checkbox input "false"
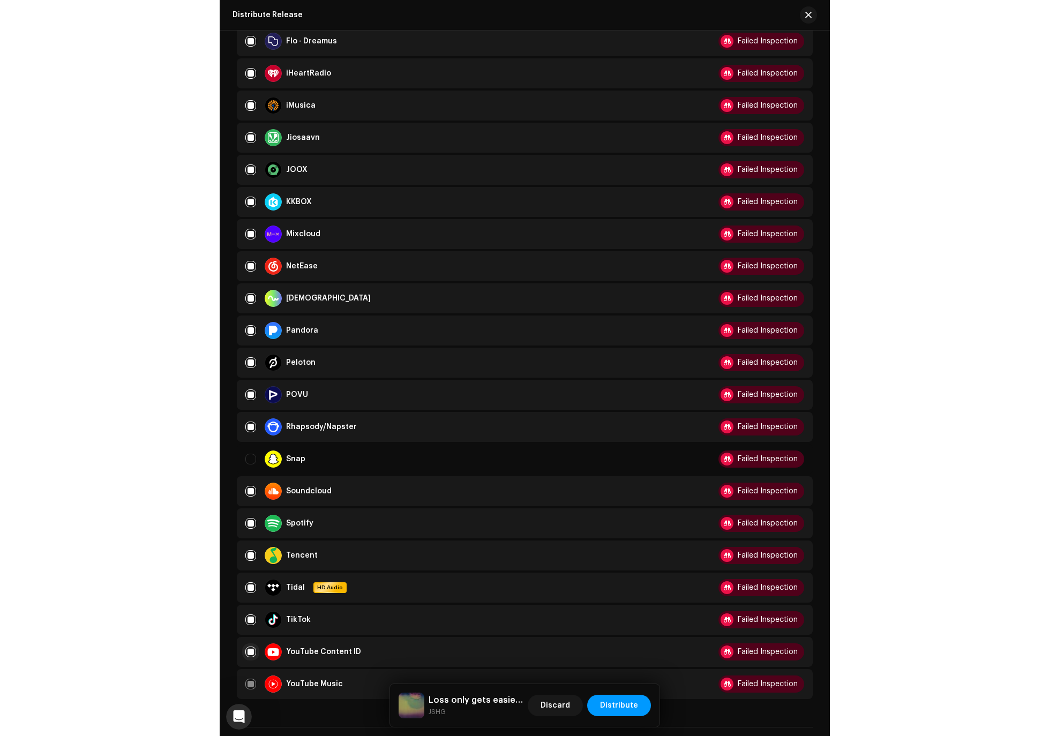
scroll to position [482, 0]
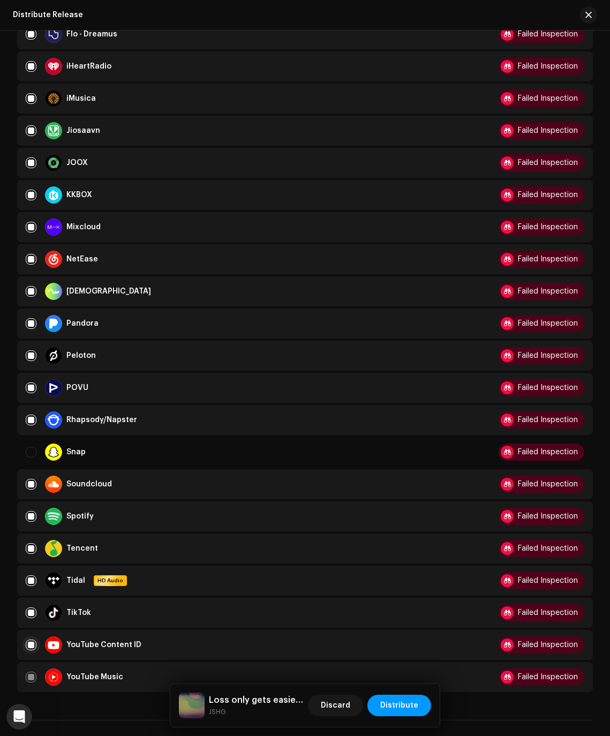
click at [34, 645] on input "Row Selected" at bounding box center [31, 645] width 11 height 11
checkbox input "false"
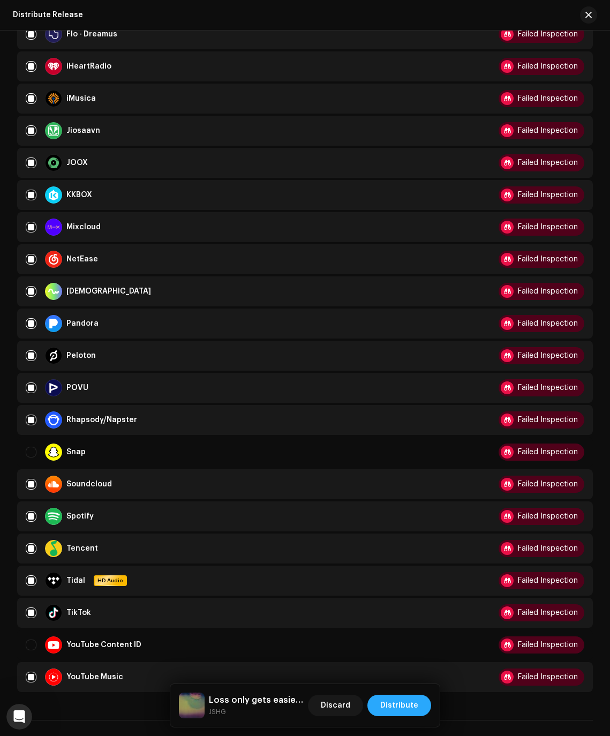
click at [390, 705] on span "Distribute" at bounding box center [399, 705] width 38 height 21
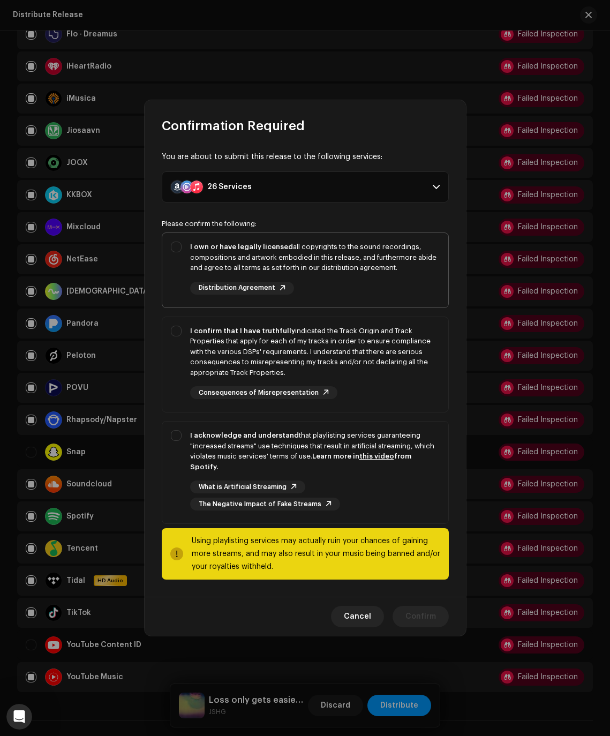
click at [198, 281] on div "I own or have legally licensed all copyrights to the sound recordings, composit…" at bounding box center [315, 268] width 250 height 53
checkbox input "true"
click at [189, 351] on div "I confirm that I have truthfully indicated the Track Origin and Track Propertie…" at bounding box center [305, 362] width 286 height 91
checkbox input "true"
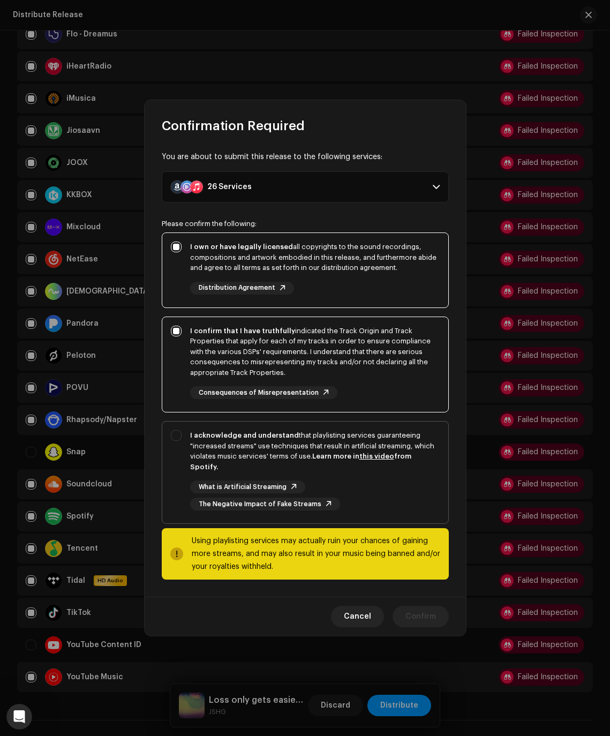
drag, startPoint x: 198, startPoint y: 449, endPoint x: 199, endPoint y: 456, distance: 7.0
click at [198, 446] on div "I acknowledge and understand that playlisting services guaranteeing "increased …" at bounding box center [315, 451] width 250 height 42
checkbox input "true"
click at [419, 612] on span "Confirm" at bounding box center [421, 616] width 31 height 21
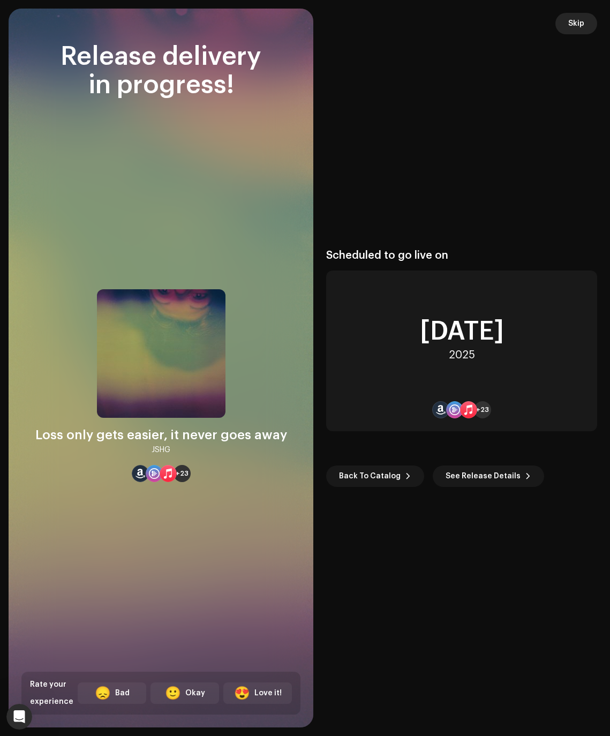
click at [577, 25] on span "Skip" at bounding box center [577, 23] width 16 height 21
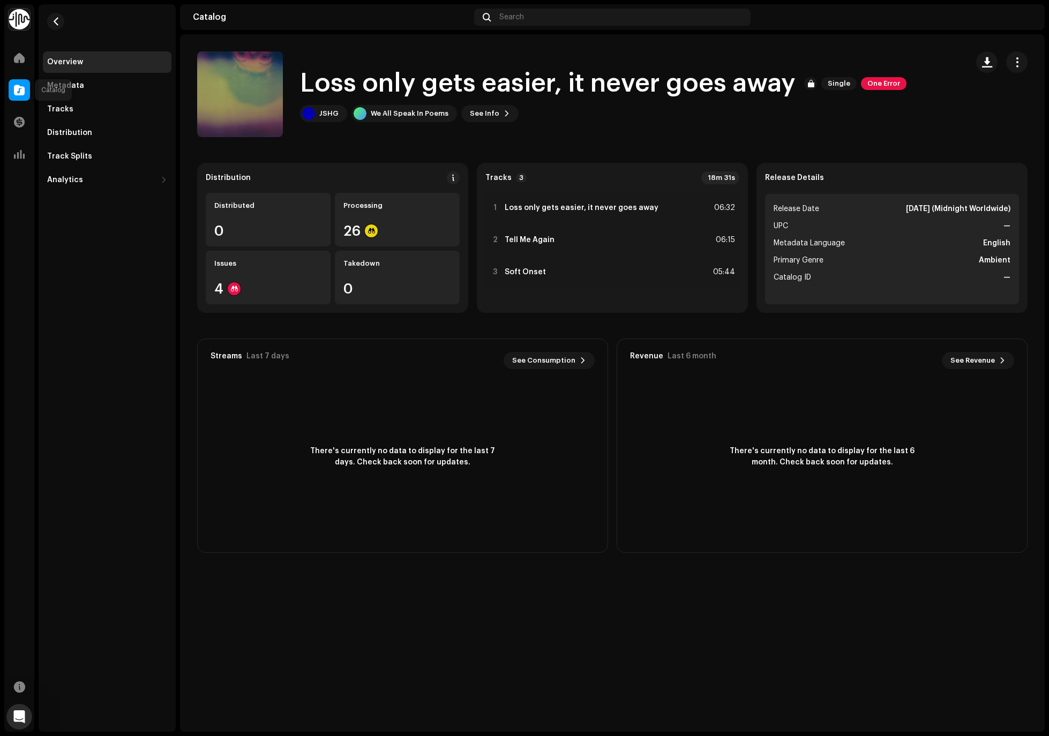
click at [18, 89] on span at bounding box center [19, 90] width 11 height 9
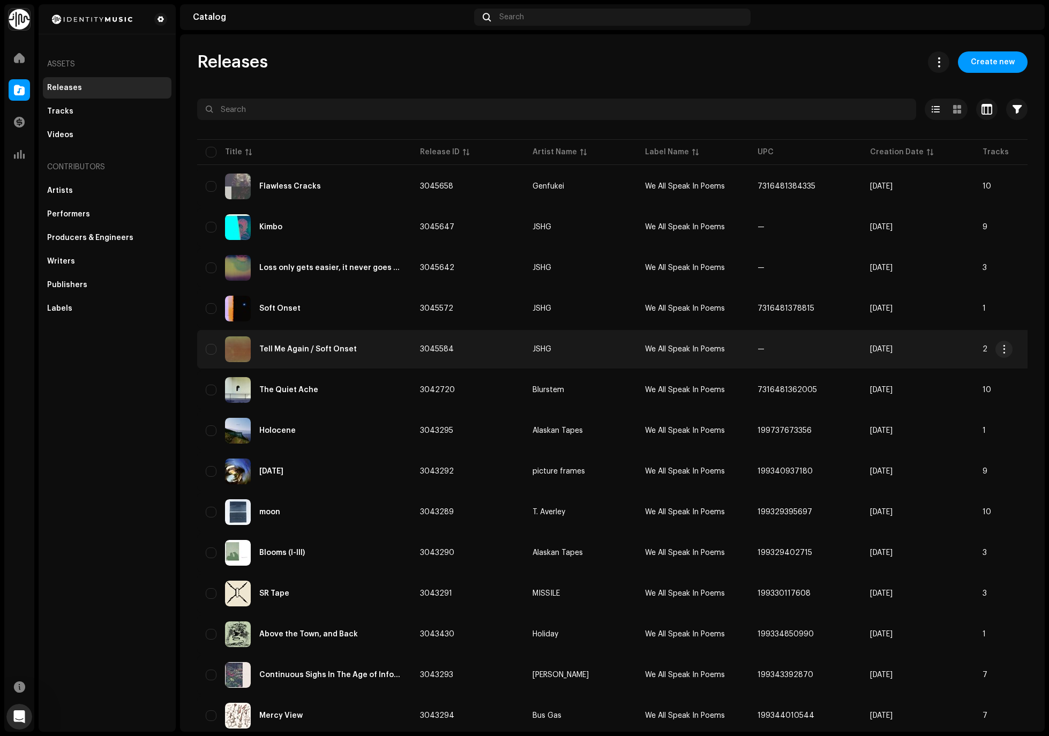
click at [281, 349] on div "Tell Me Again / Soft Onset" at bounding box center [308, 350] width 98 height 8
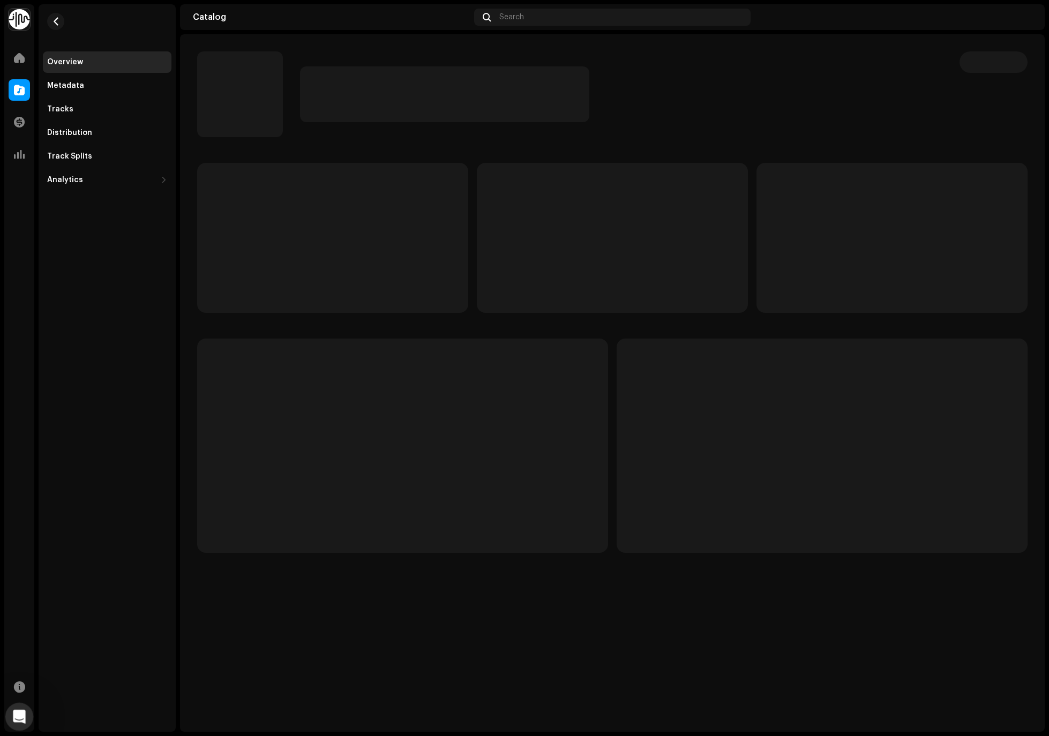
click at [20, 706] on div "Open Intercom Messenger" at bounding box center [17, 715] width 35 height 35
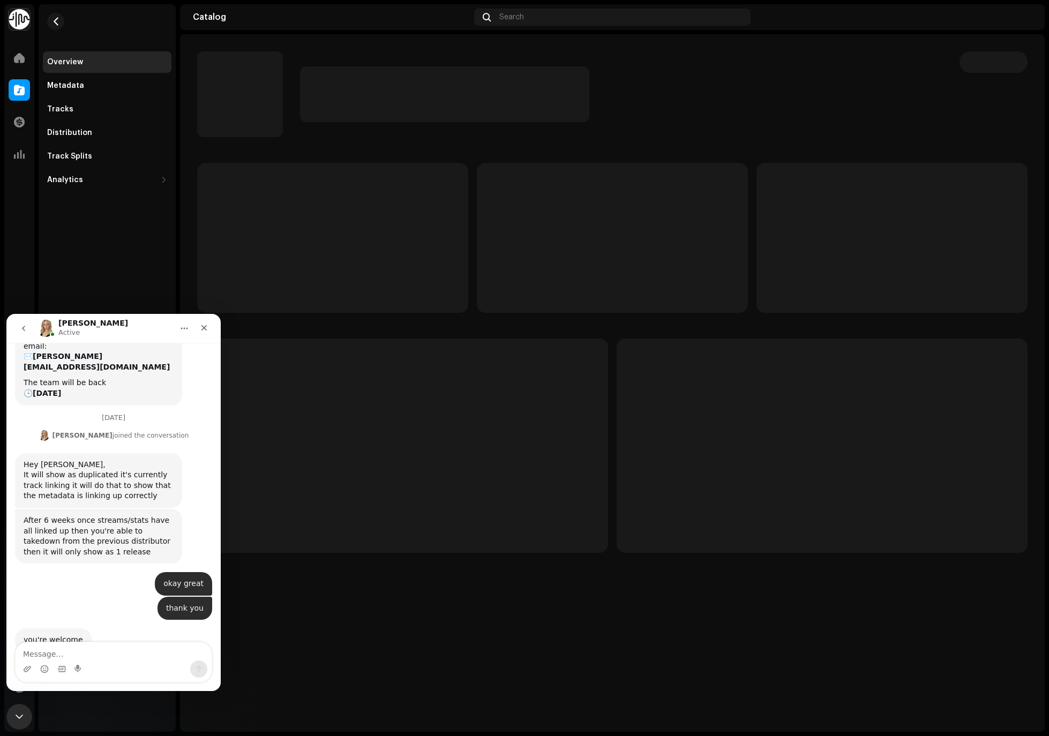
scroll to position [140, 0]
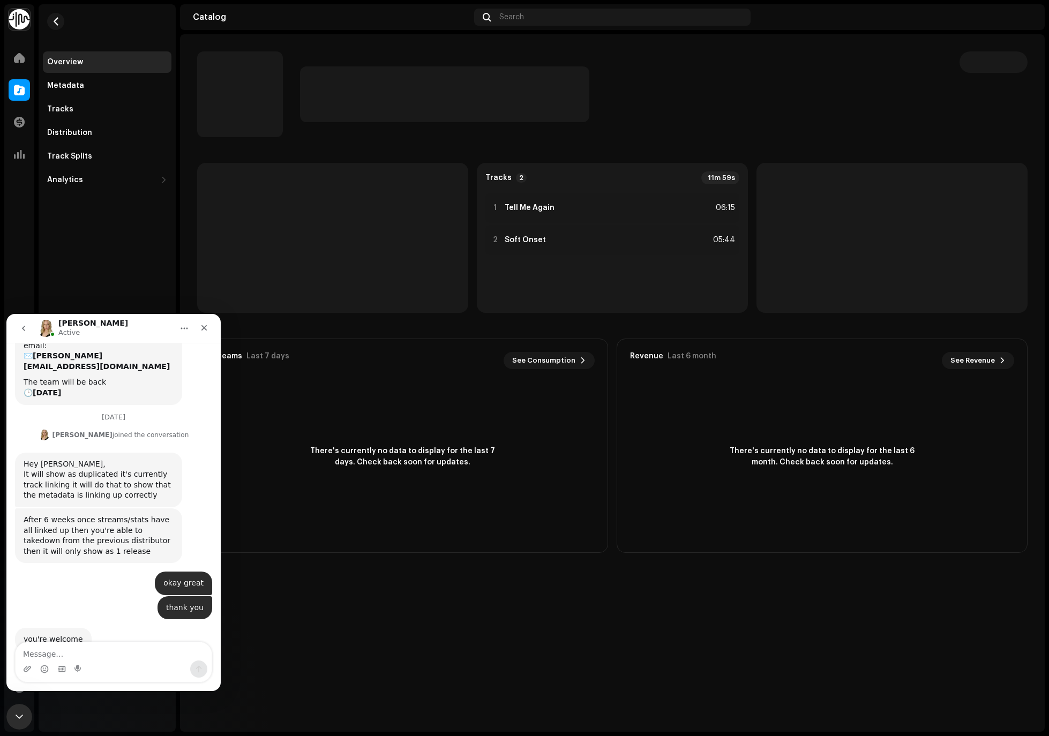
click at [99, 655] on textarea "Message…" at bounding box center [114, 651] width 196 height 18
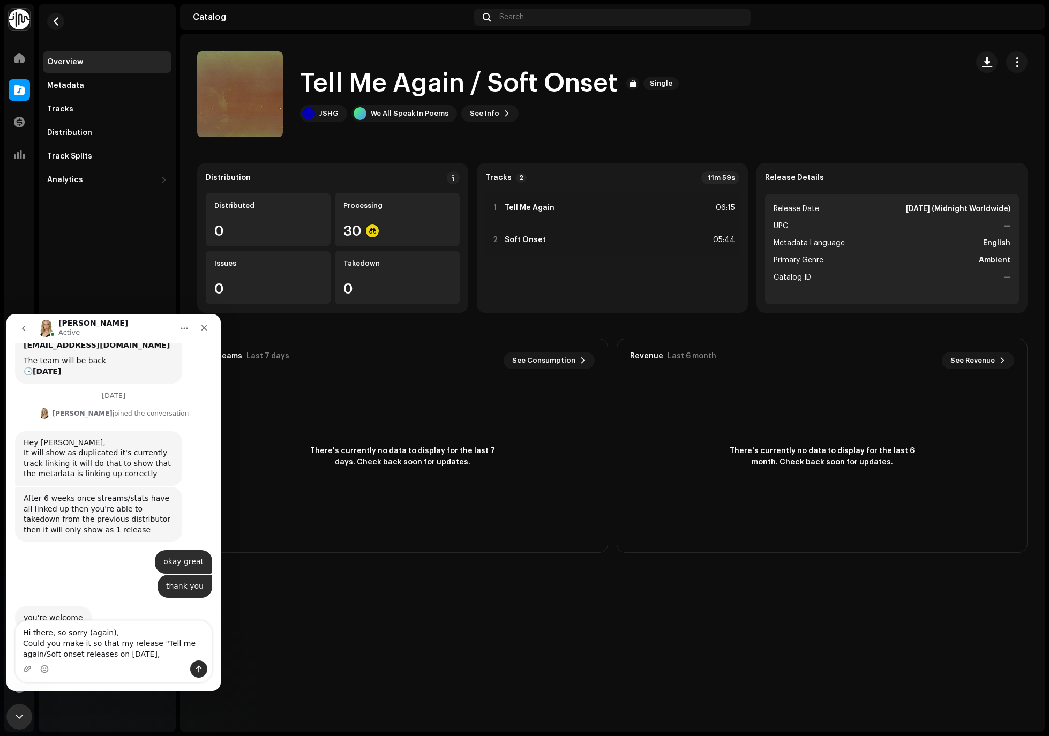
scroll to position [173, 0]
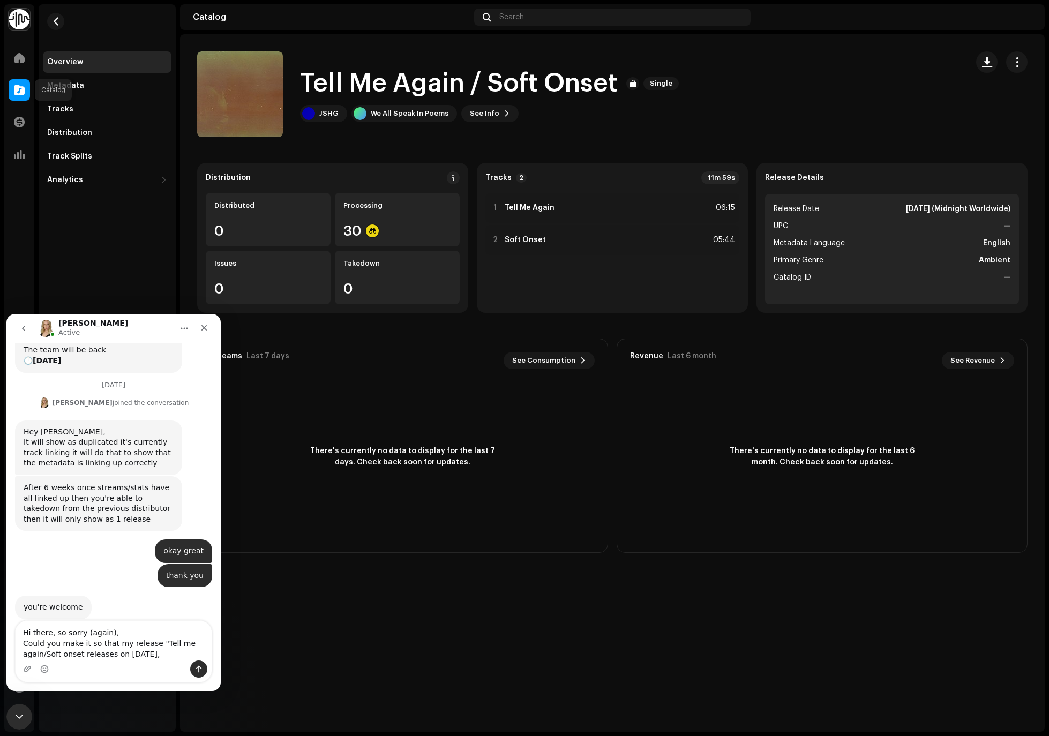
click at [25, 86] on div at bounding box center [19, 89] width 21 height 21
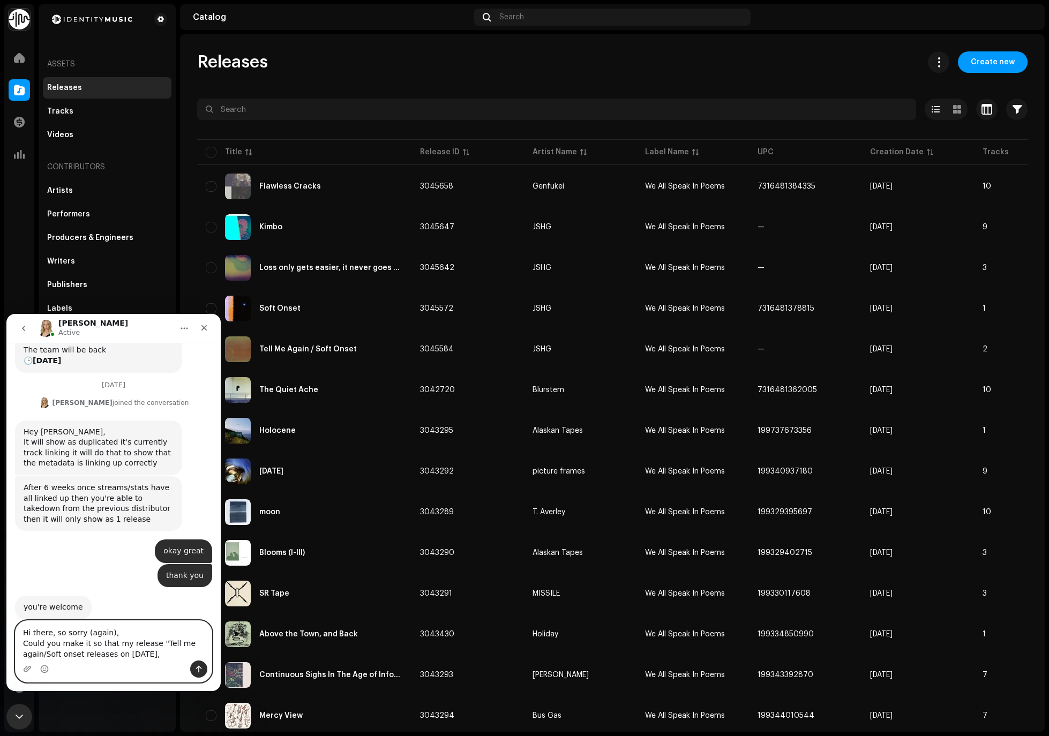
click at [84, 658] on textarea "Hi there, so sorry (again), Could you make it so that my release "Tell me again…" at bounding box center [114, 641] width 196 height 40
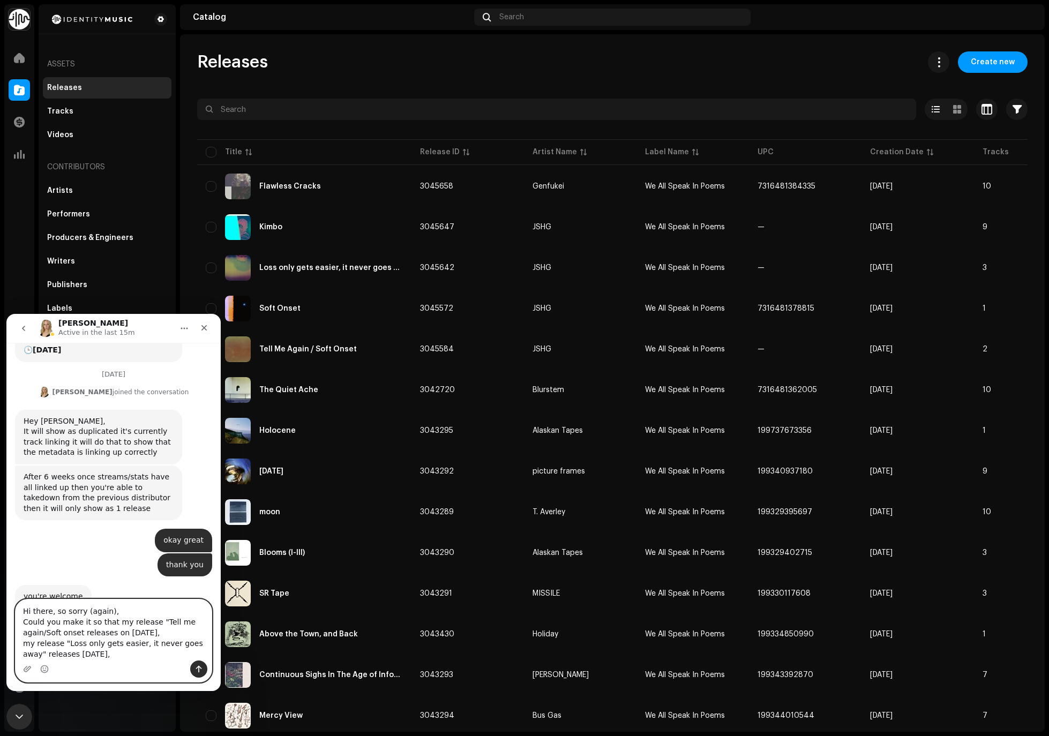
scroll to position [194, 0]
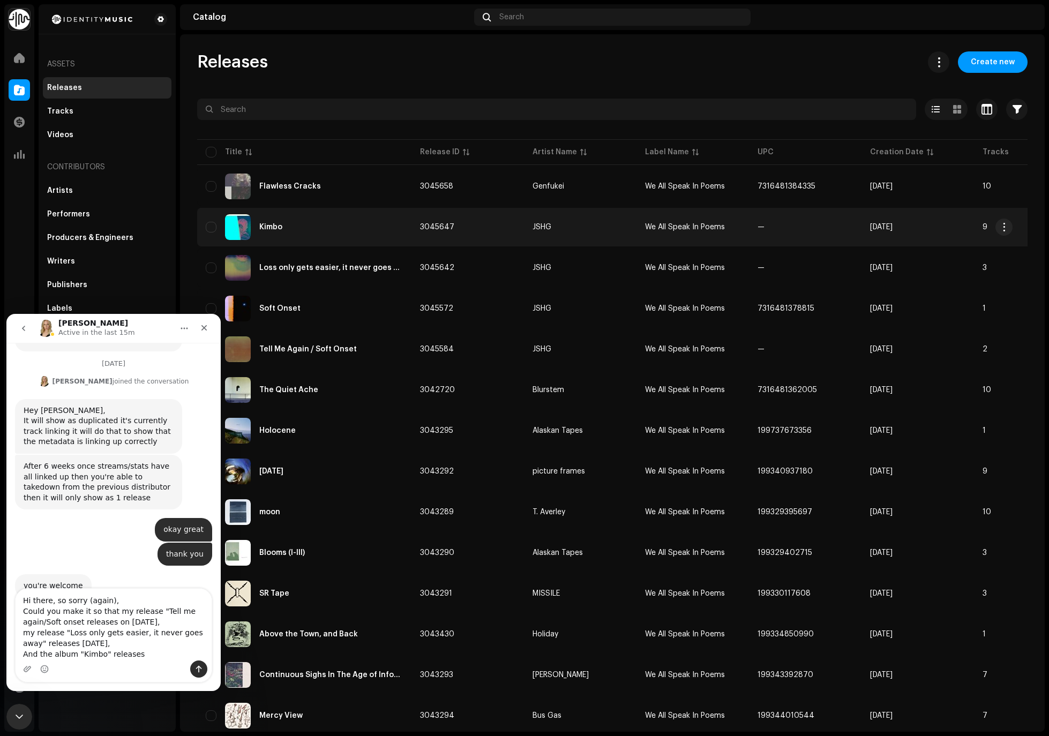
click at [267, 230] on div "Kimbo" at bounding box center [270, 227] width 23 height 8
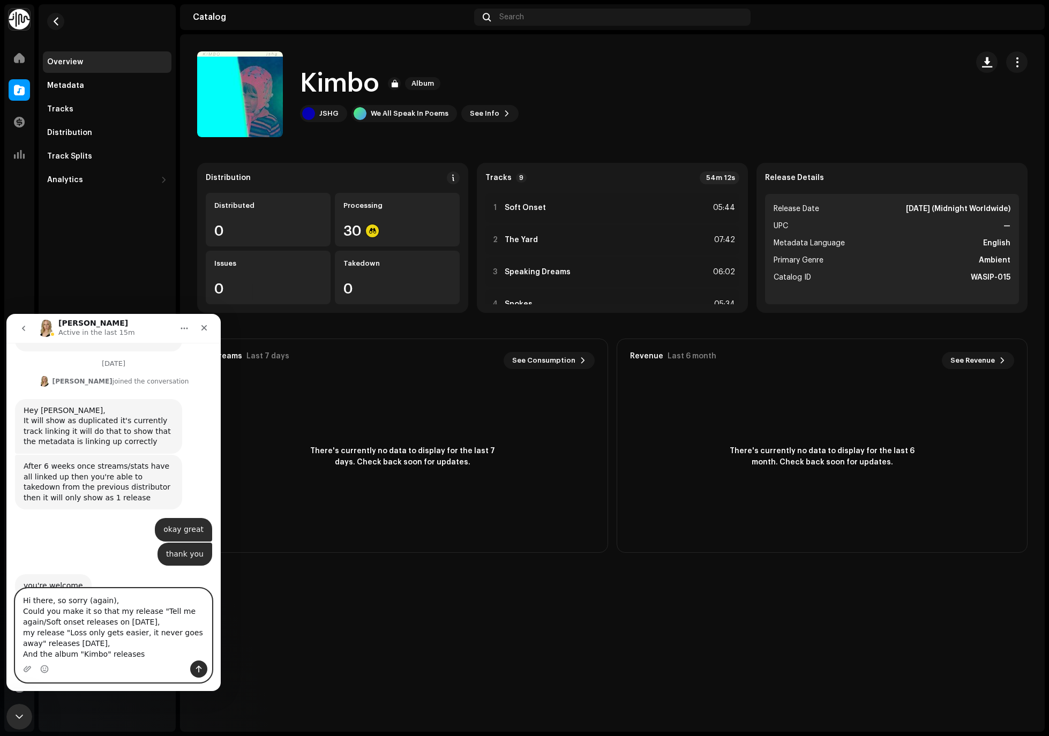
click at [152, 649] on textarea "Hi there, so sorry (again), Could you make it so that my release "Tell me again…" at bounding box center [114, 625] width 196 height 72
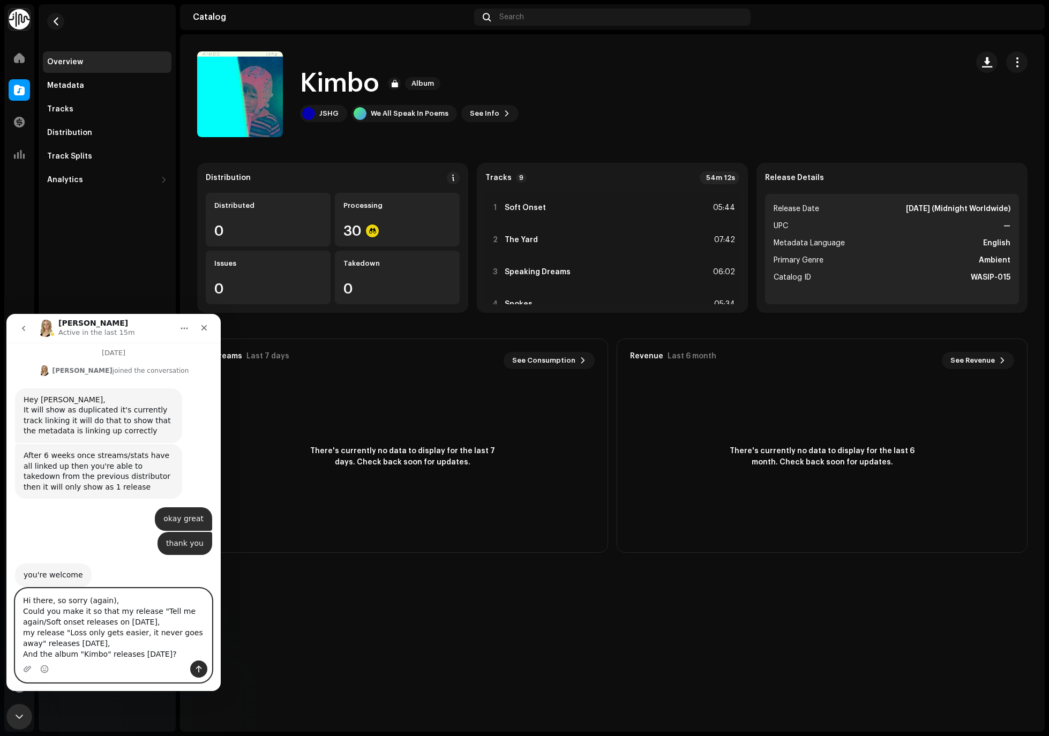
scroll to position [207, 0]
type textarea "Hi there, so sorry (again), Could you make it so that my release "Tell me again…"
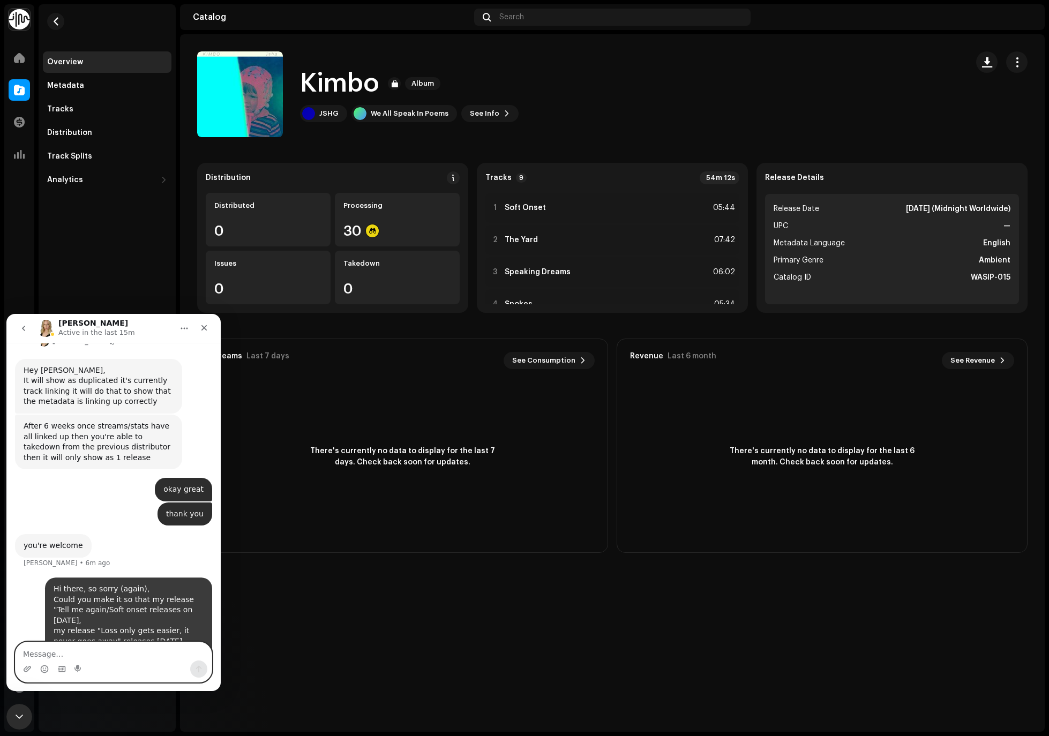
scroll to position [241, 0]
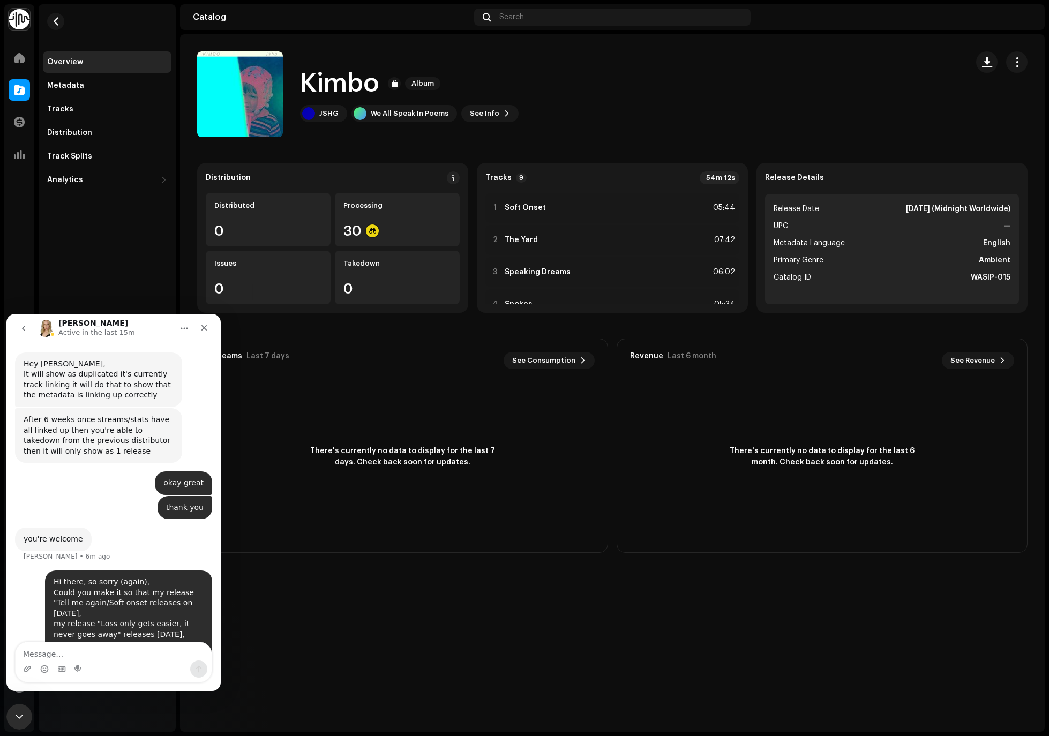
click at [23, 332] on icon "go back" at bounding box center [23, 328] width 9 height 9
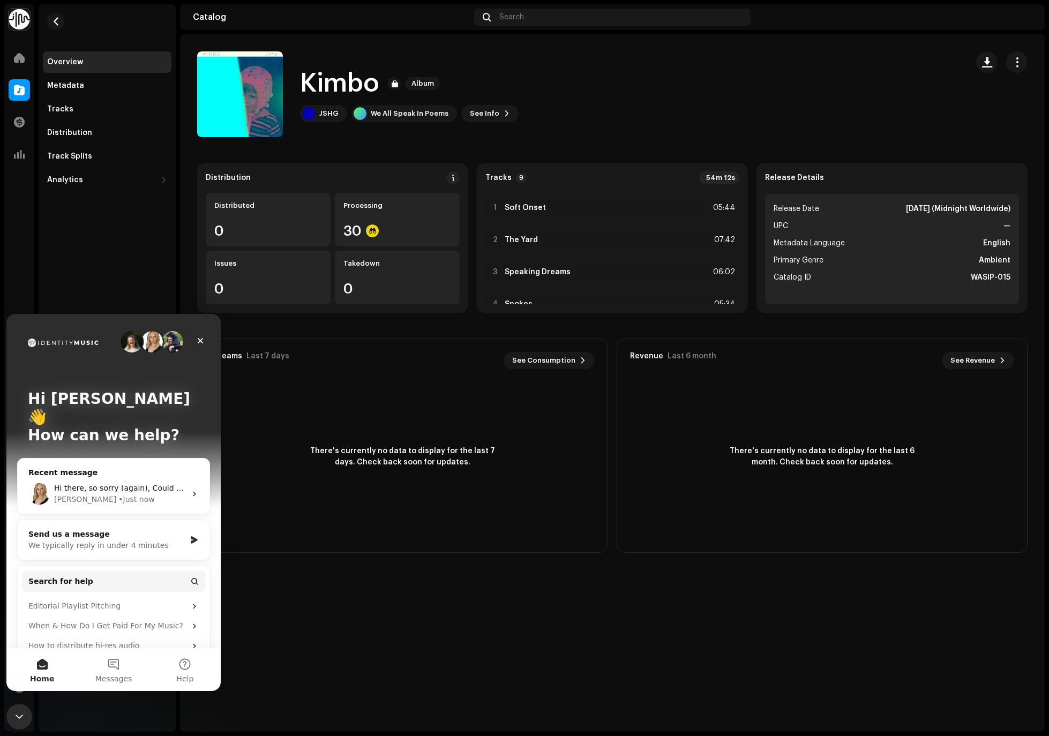
click at [78, 296] on div "Overview Metadata Tracks Distribution Track Splits Analytics Consumption Engage…" at bounding box center [107, 368] width 137 height 728
click at [165, 494] on div "[PERSON_NAME] • 2m ago" at bounding box center [120, 499] width 132 height 11
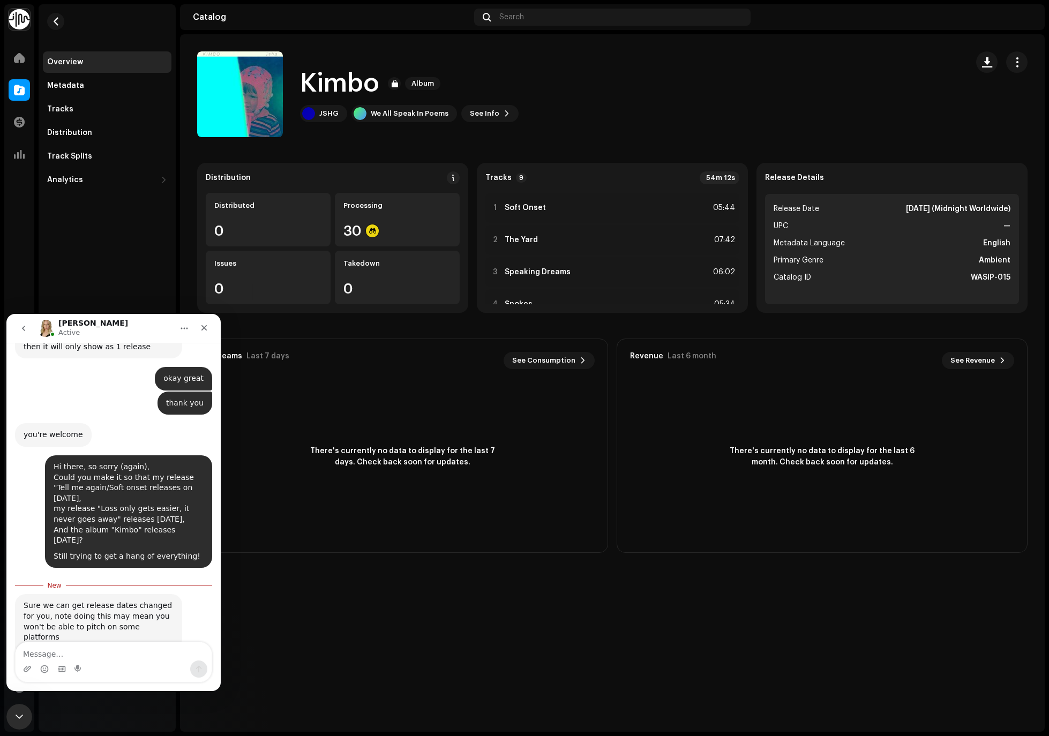
scroll to position [346, 0]
click at [116, 651] on textarea "Message…" at bounding box center [114, 651] width 196 height 18
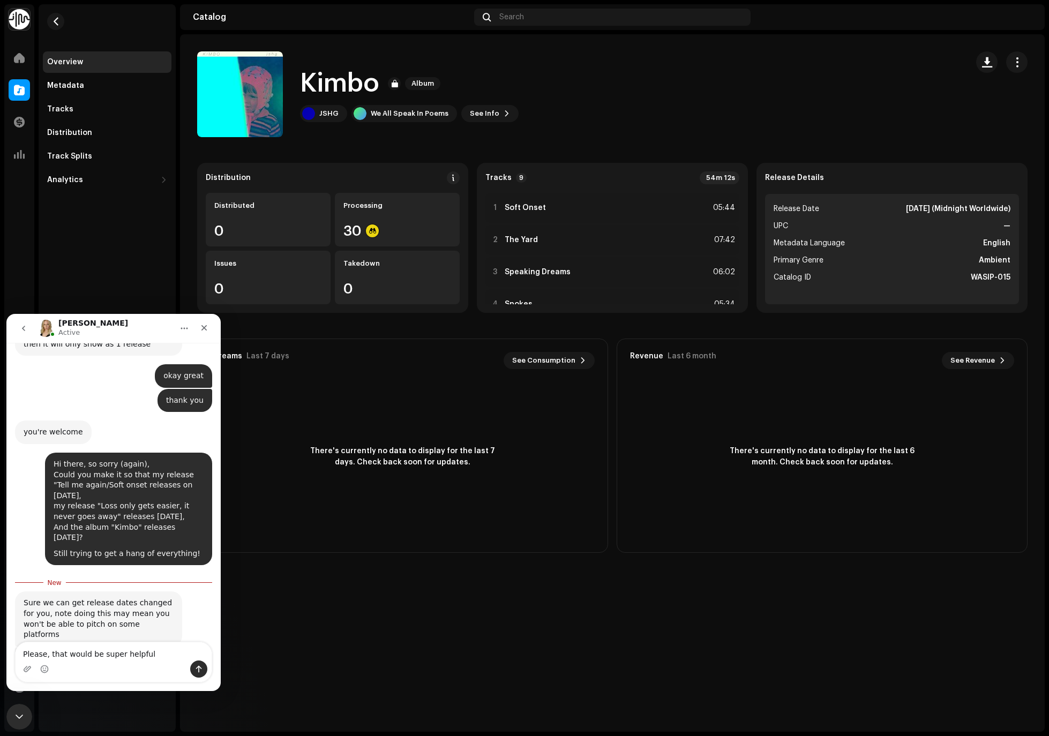
type textarea "Please, that would be super helpful!"
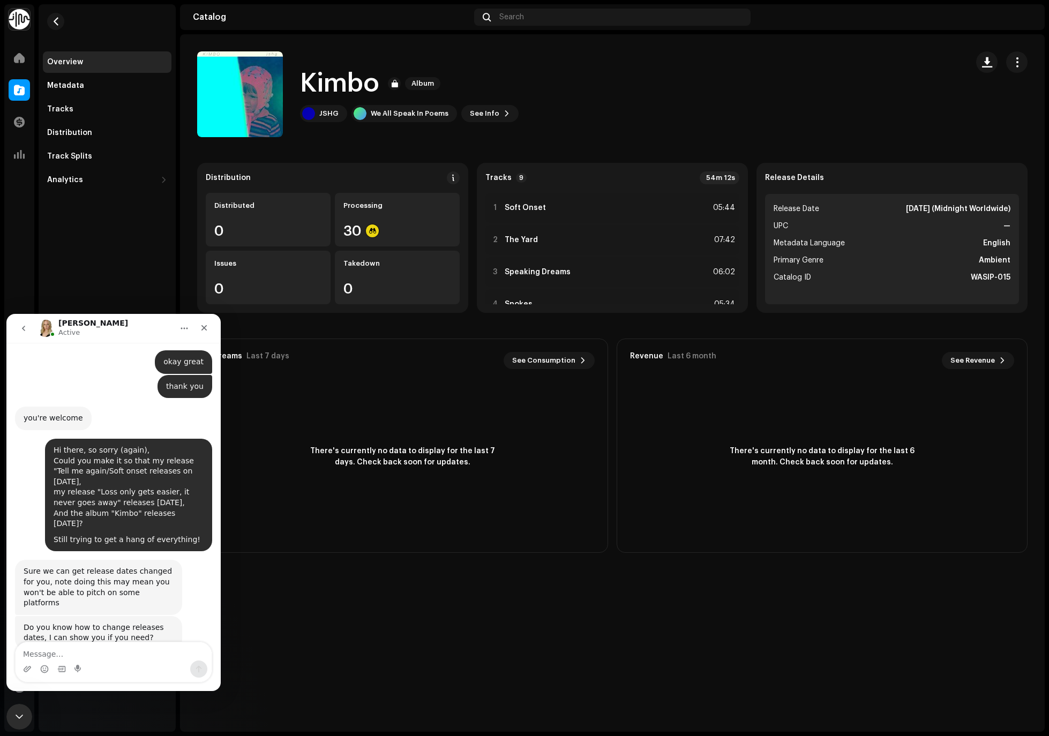
scroll to position [361, 0]
click at [609, 64] on button "button" at bounding box center [1016, 61] width 21 height 21
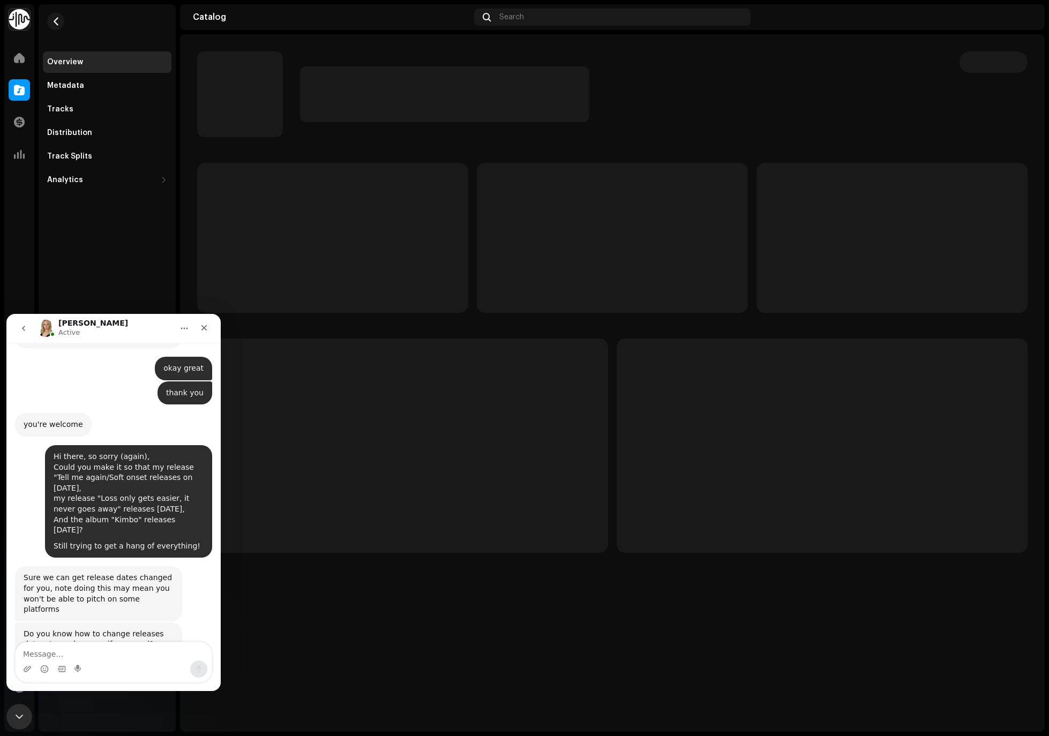
scroll to position [361, 0]
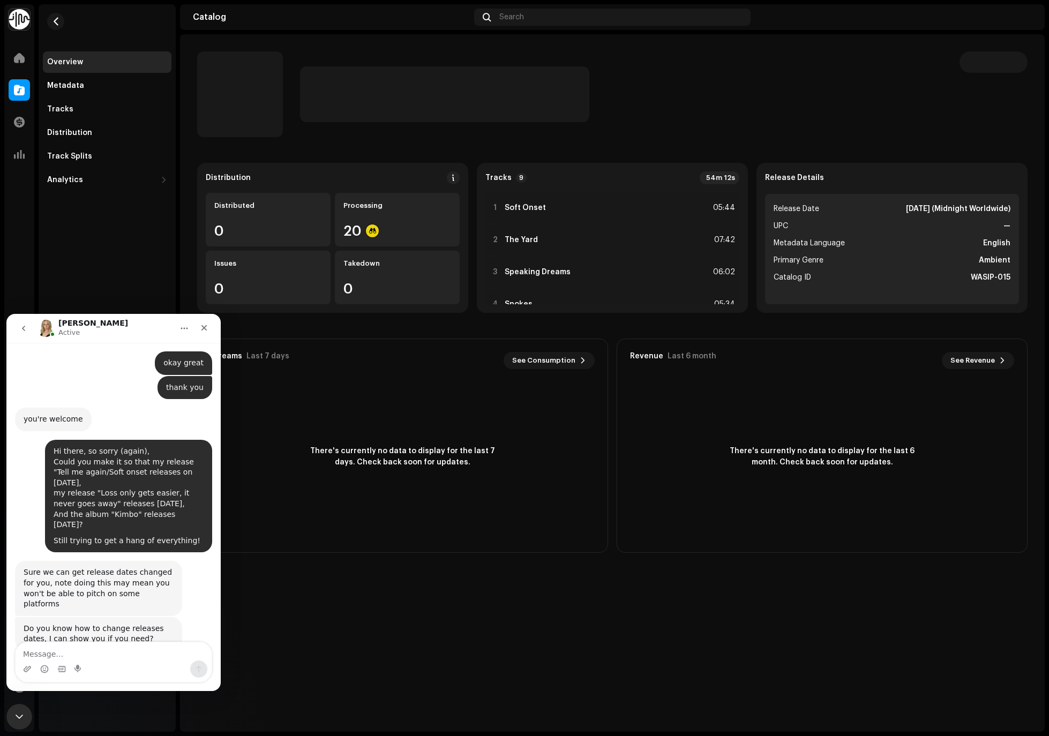
click at [24, 333] on button "go back" at bounding box center [23, 328] width 20 height 20
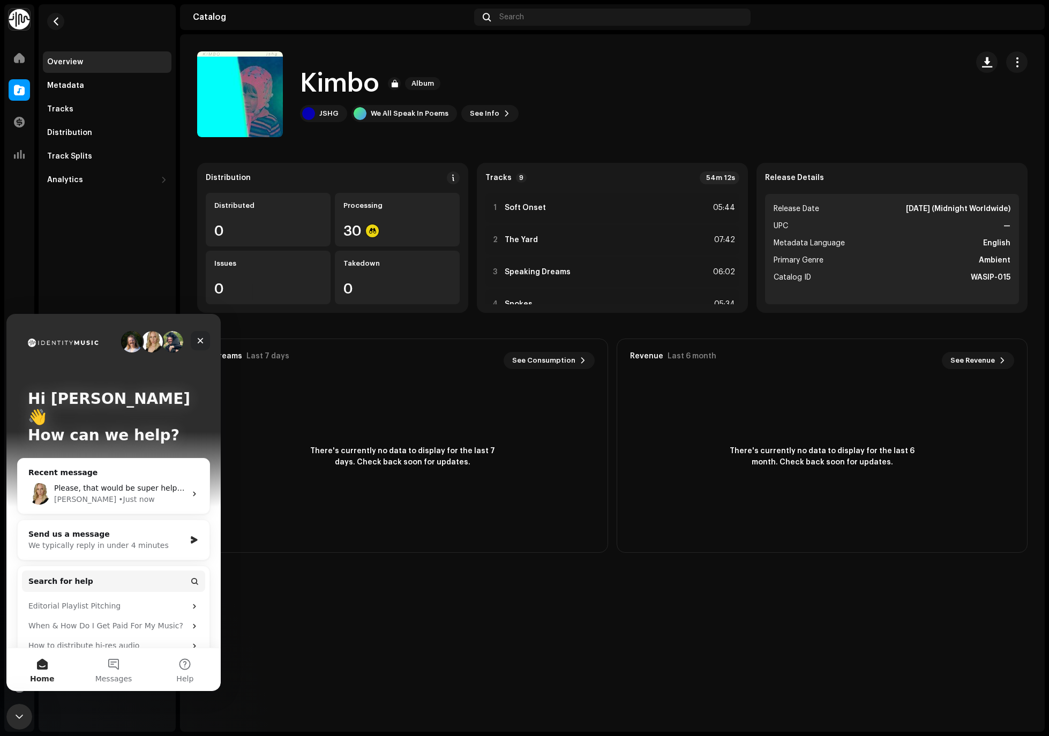
click at [204, 342] on icon "Close" at bounding box center [200, 341] width 9 height 9
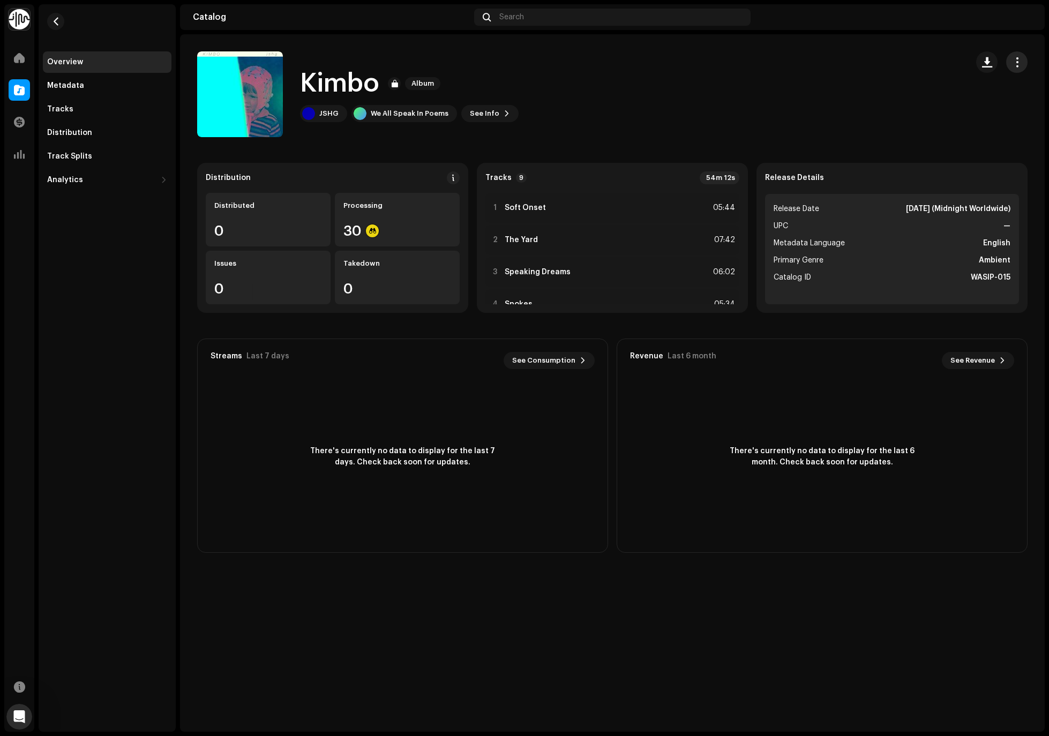
click at [1014, 71] on button "button" at bounding box center [1016, 61] width 21 height 21
click at [938, 115] on div "Distribute" at bounding box center [969, 109] width 108 height 21
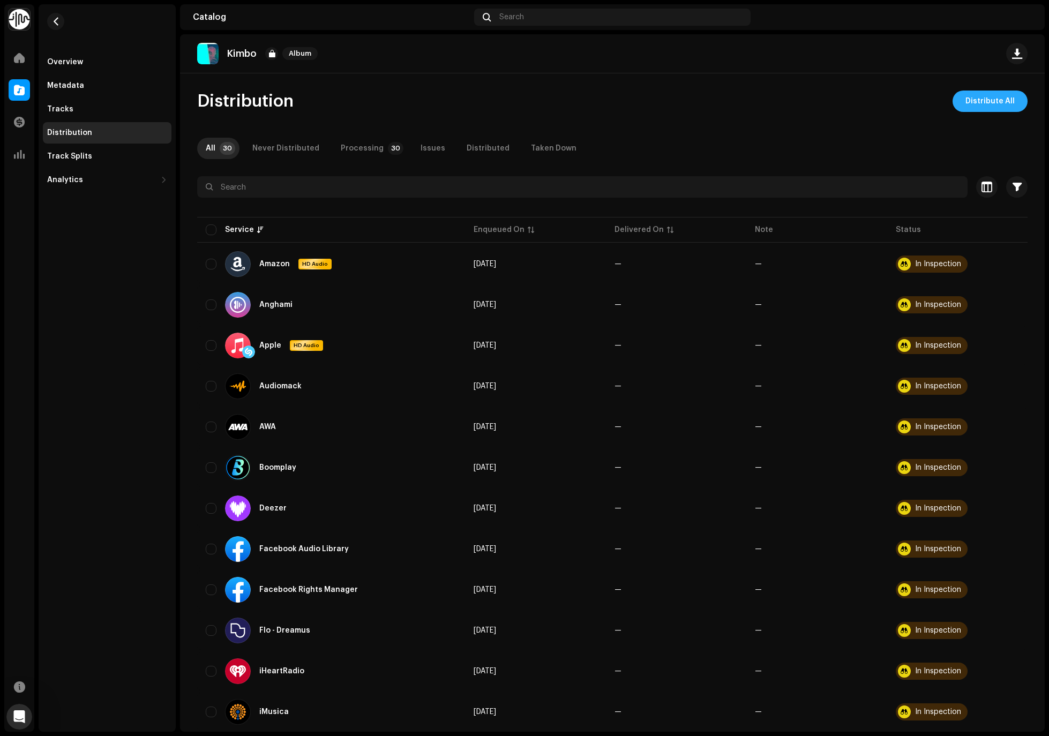
click at [973, 100] on span "Distribute All" at bounding box center [990, 101] width 49 height 21
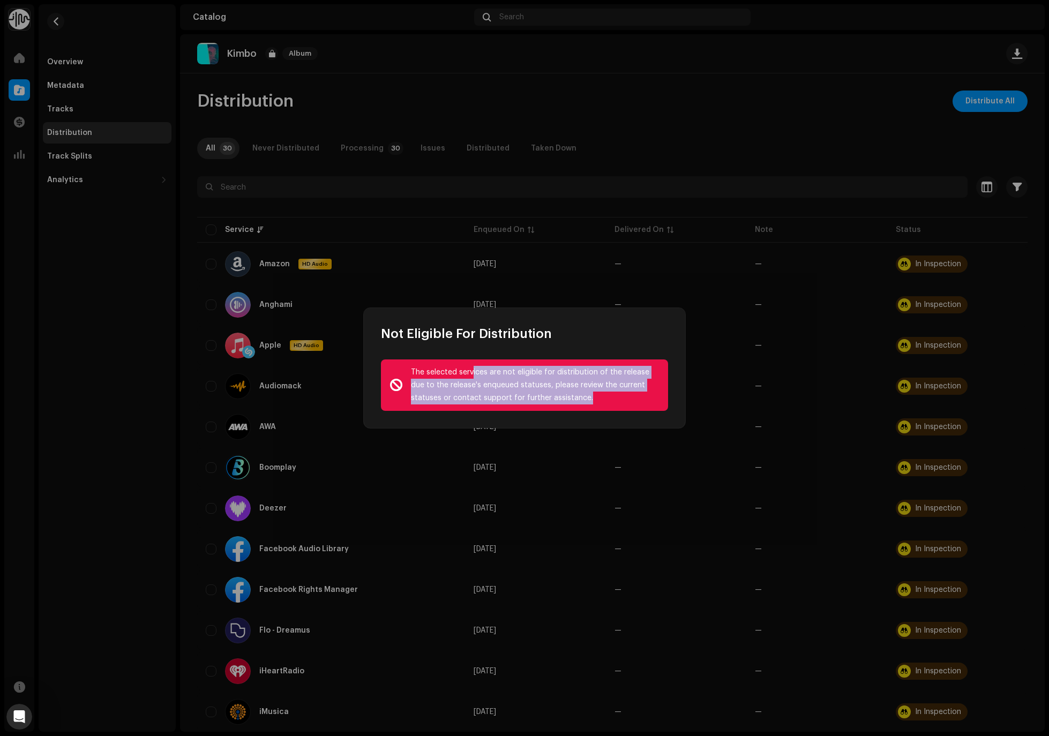
drag, startPoint x: 473, startPoint y: 372, endPoint x: 531, endPoint y: 405, distance: 66.3
click at [531, 405] on div "The selected services are not eligible for distribution of the release due to t…" at bounding box center [524, 385] width 287 height 51
click at [537, 402] on div "The selected services are not eligible for distribution of the release due to t…" at bounding box center [535, 385] width 249 height 39
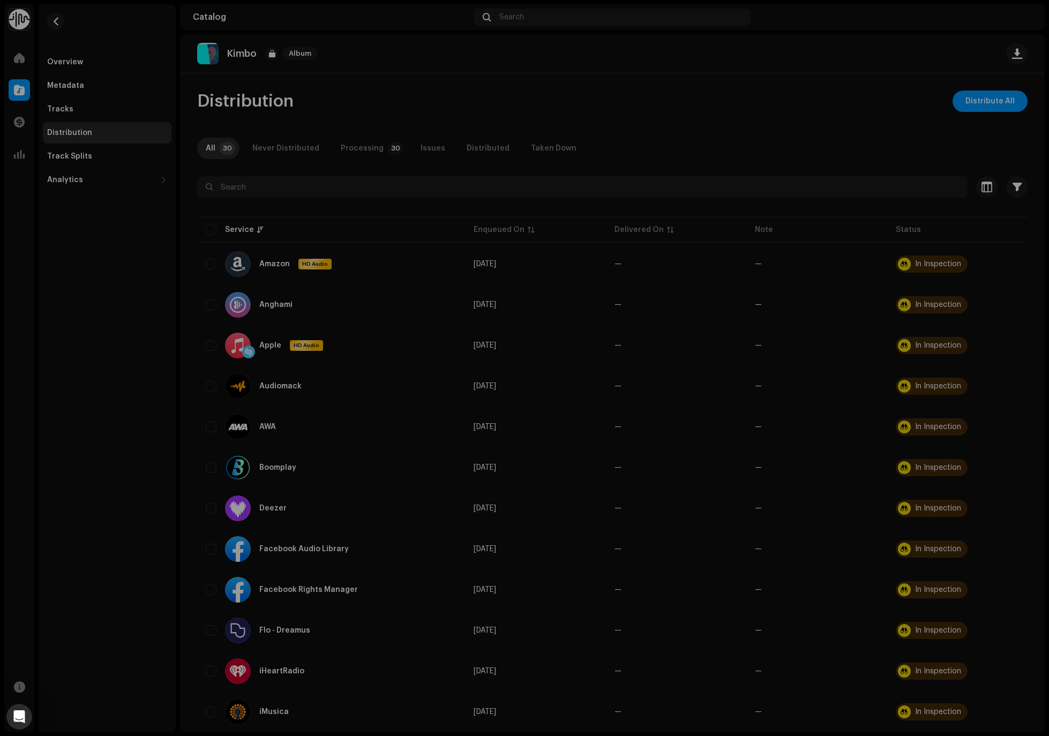
click at [602, 184] on div "Not Eligible For Distribution The selected services are not eligible for distri…" at bounding box center [524, 368] width 1049 height 736
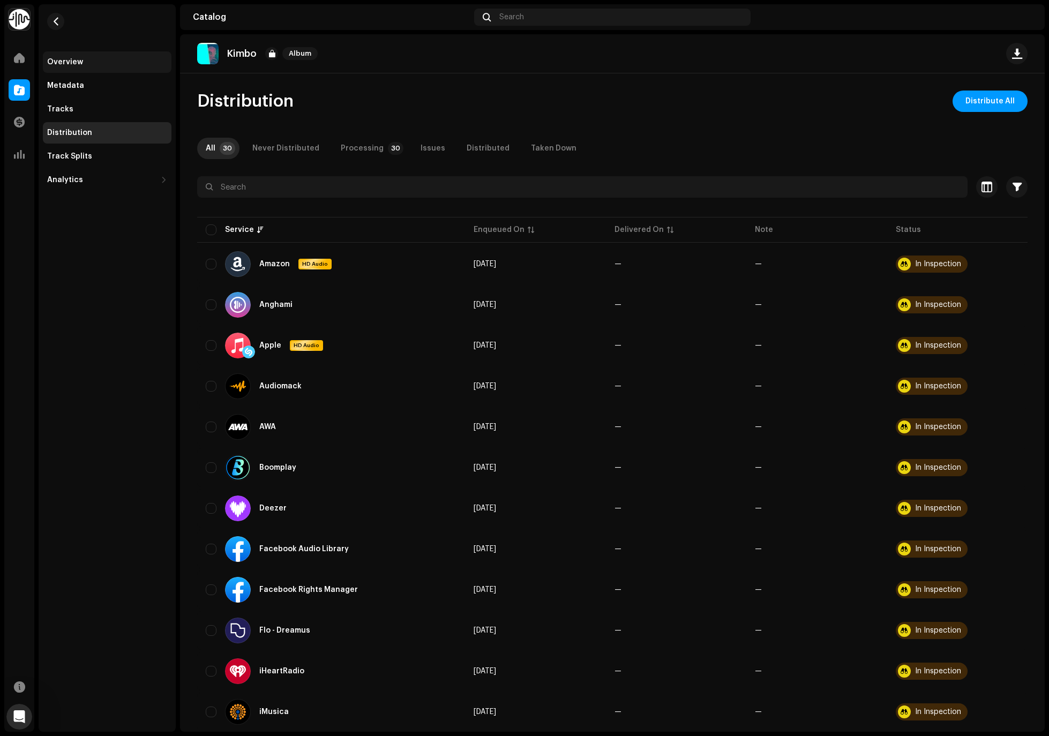
click at [113, 72] on div "Overview" at bounding box center [107, 61] width 129 height 21
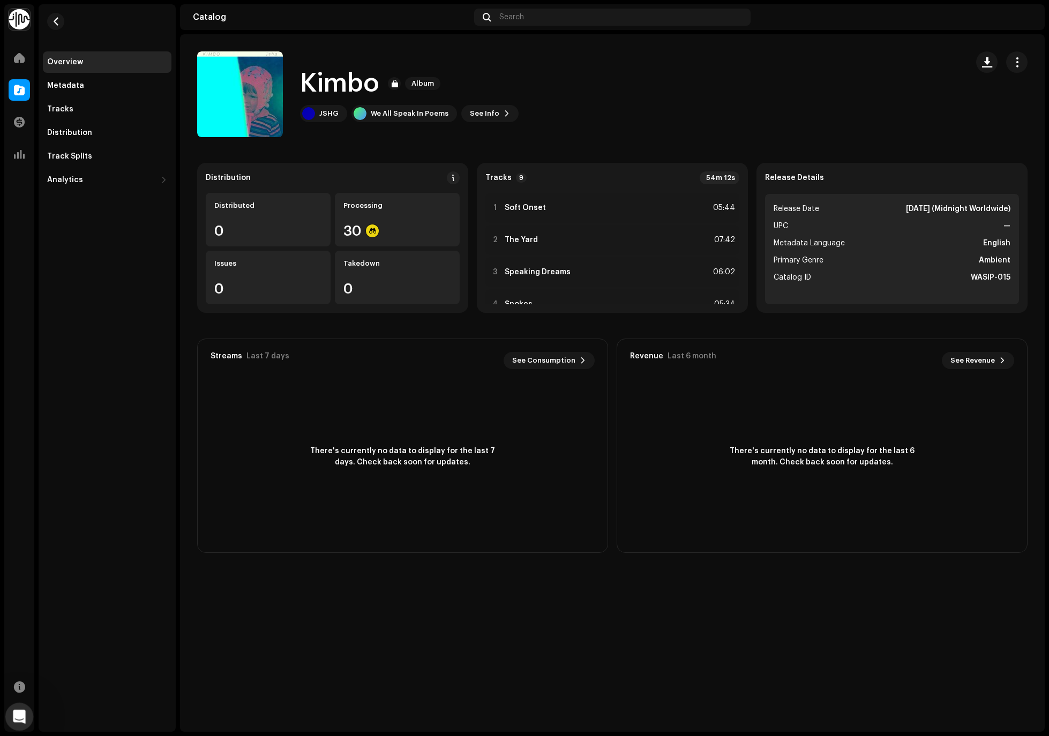
click at [20, 715] on icon "Open Intercom Messenger" at bounding box center [18, 716] width 18 height 18
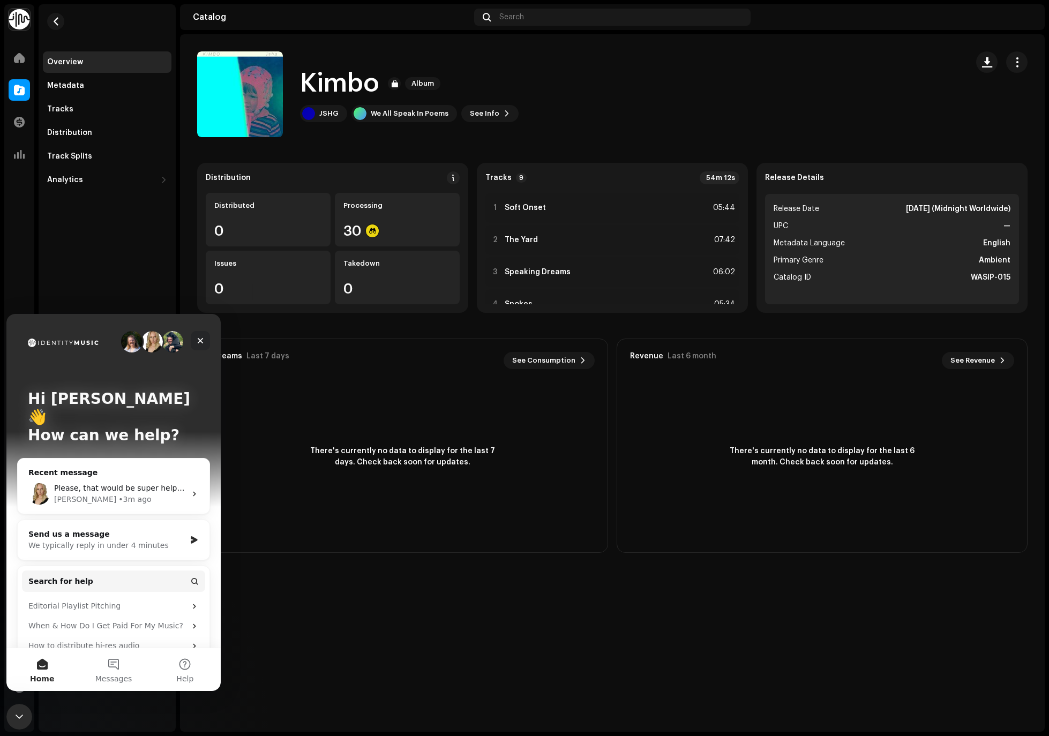
click at [203, 340] on icon "Close" at bounding box center [200, 341] width 9 height 9
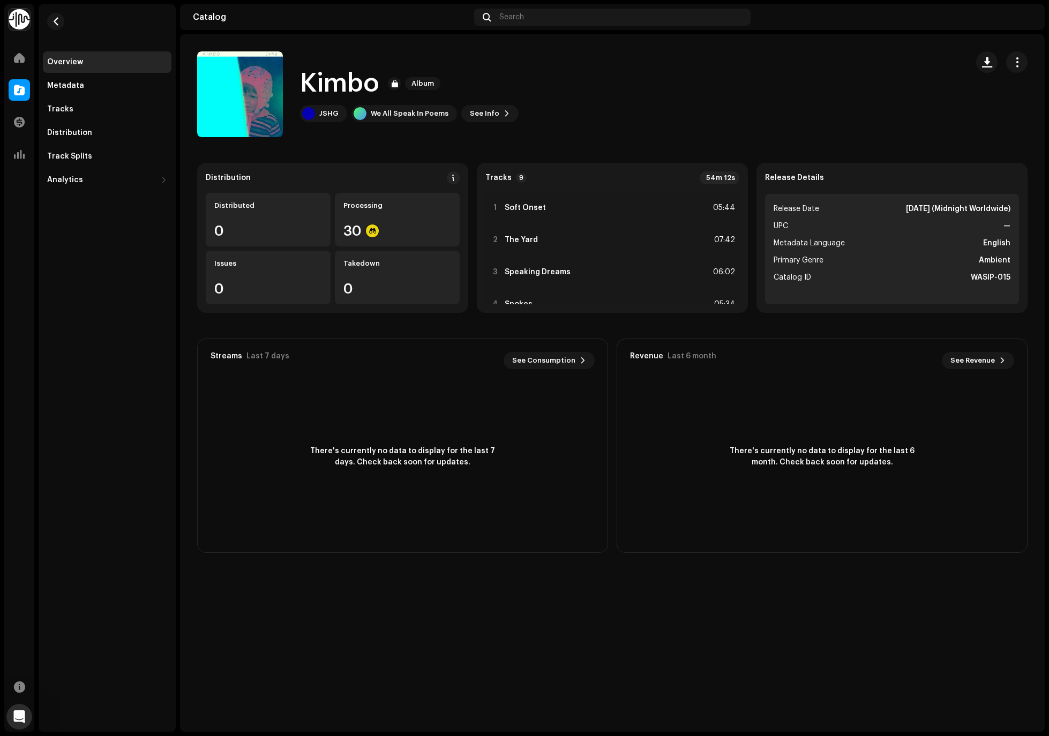
click at [108, 333] on div "Overview Metadata Tracks Distribution Track Splits Analytics Consumption Engage…" at bounding box center [107, 368] width 137 height 728
click at [106, 327] on div "Overview Metadata Tracks Distribution Track Splits Analytics Consumption Engage…" at bounding box center [107, 368] width 137 height 728
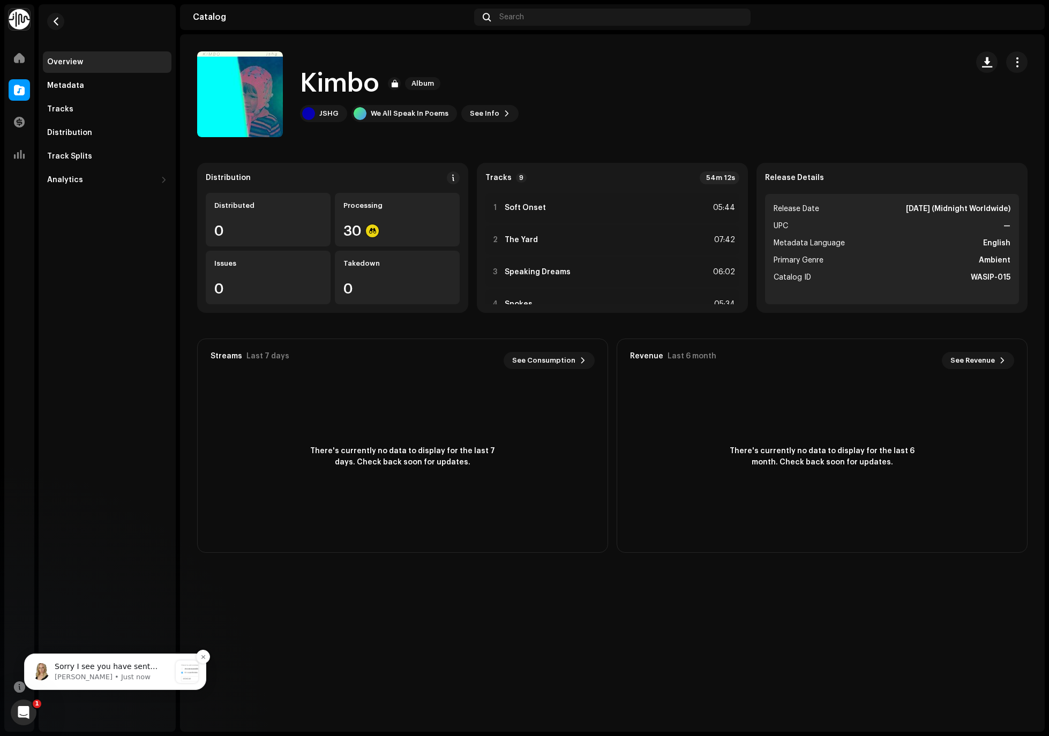
click at [122, 661] on div "Sorry I see you have sent them for distribution so I'm unable to show you but i…" at bounding box center [112, 667] width 119 height 14
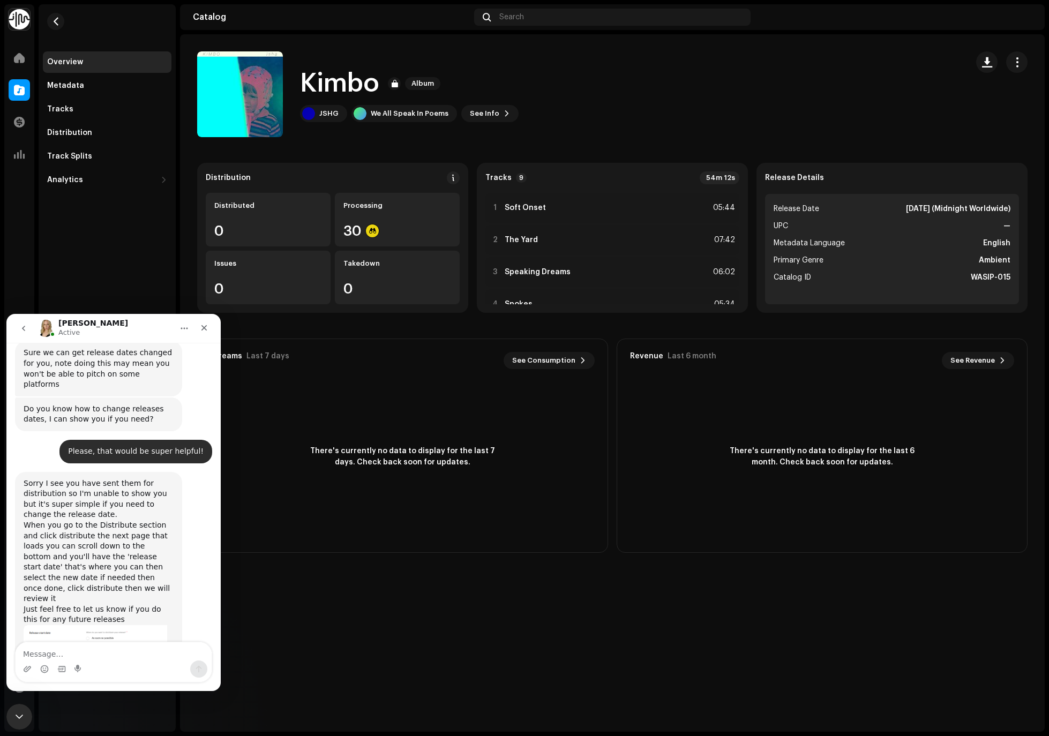
scroll to position [578, 0]
drag, startPoint x: 98, startPoint y: 434, endPoint x: 115, endPoint y: 483, distance: 51.5
click at [115, 483] on div "Sorry I see you have sent them for distribution so I'm unable to show you but i…" at bounding box center [99, 552] width 150 height 147
drag, startPoint x: 29, startPoint y: 458, endPoint x: 96, endPoint y: 512, distance: 86.5
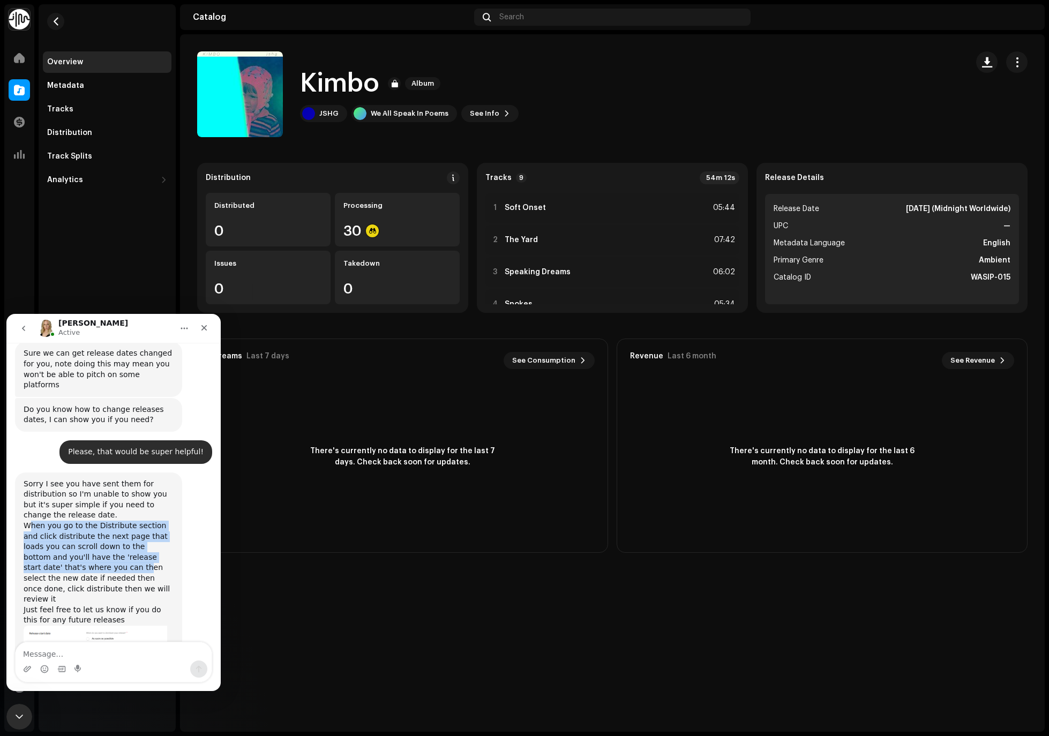
click at [93, 511] on div "Sorry I see you have sent them for distribution so I'm unable to show you but i…" at bounding box center [99, 552] width 150 height 147
click at [97, 512] on div "Sorry I see you have sent them for distribution so I'm unable to show you but i…" at bounding box center [99, 552] width 150 height 147
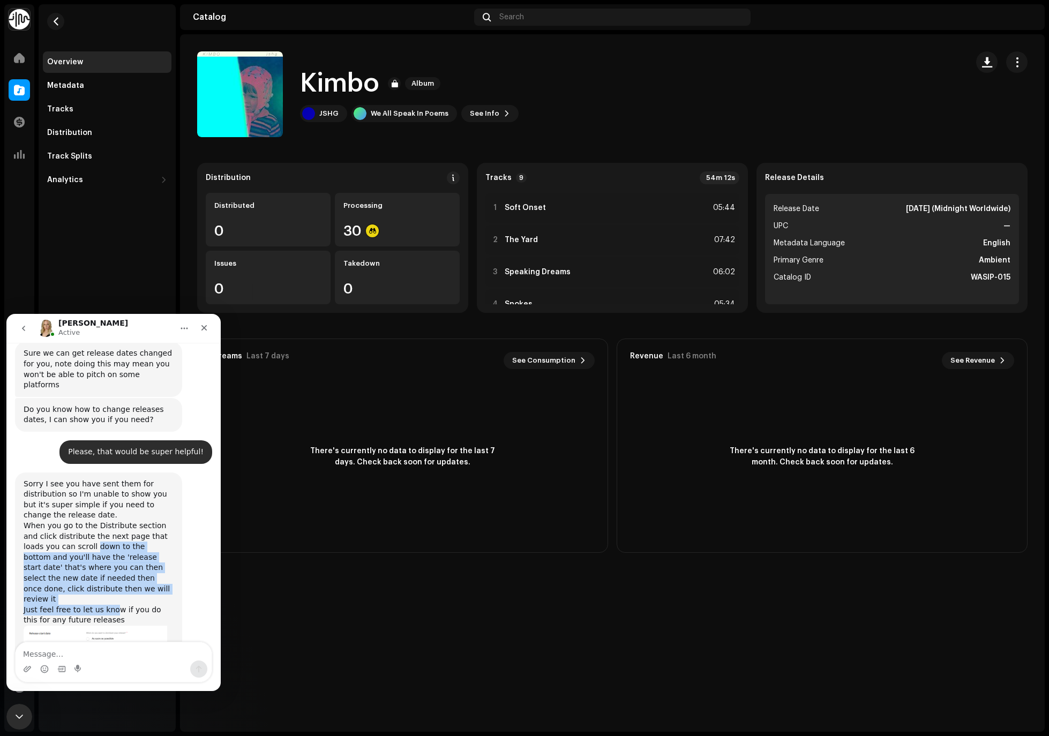
drag, startPoint x: 84, startPoint y: 488, endPoint x: 114, endPoint y: 536, distance: 57.3
click at [114, 536] on div "Sorry I see you have sent them for distribution so I'm unable to show you but i…" at bounding box center [99, 552] width 150 height 147
click at [116, 533] on div "Sorry I see you have sent them for distribution so I'm unable to show you but i…" at bounding box center [99, 552] width 150 height 147
click at [101, 626] on img "Jessica says…" at bounding box center [96, 643] width 144 height 35
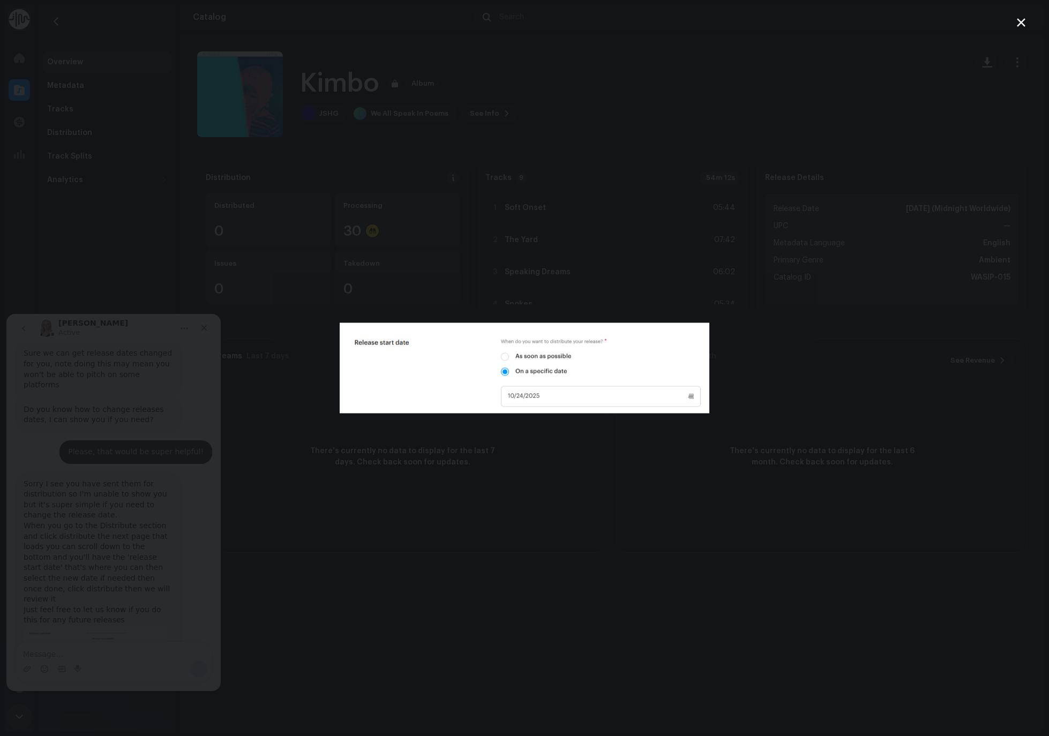
click at [110, 482] on div "Intercom messenger" at bounding box center [524, 368] width 1049 height 736
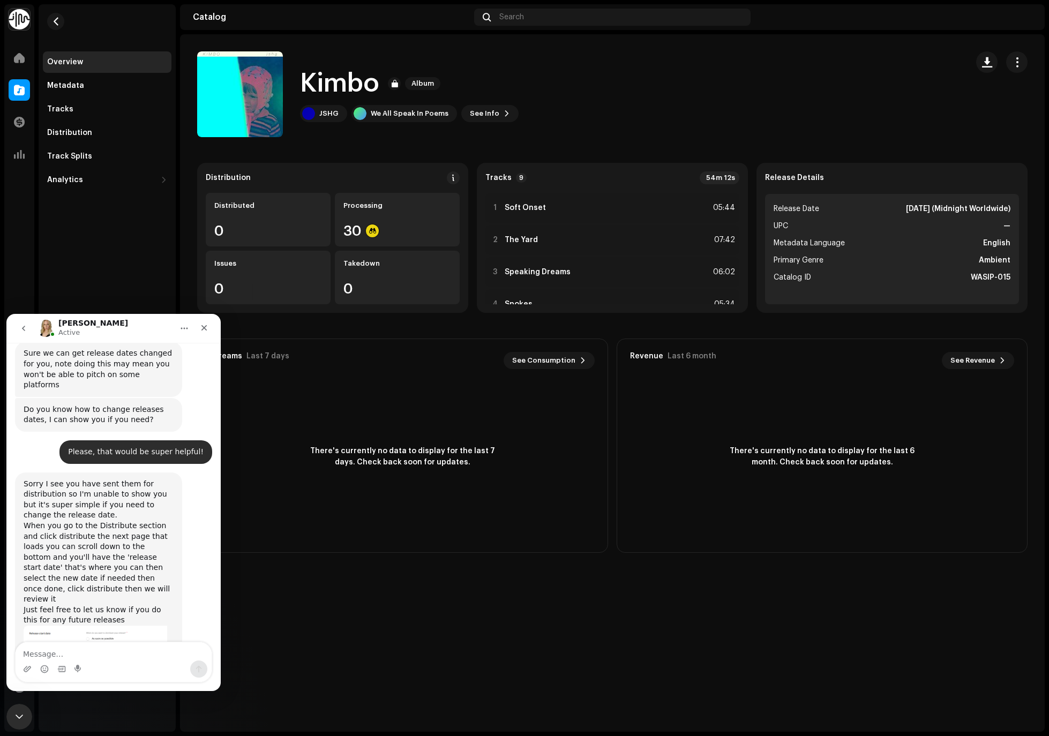
click at [87, 661] on div "Intercom messenger" at bounding box center [114, 669] width 196 height 17
click at [93, 654] on textarea "Message…" at bounding box center [114, 651] width 196 height 18
type textarea "Oh okay, yes I've seen this. Thank you!"
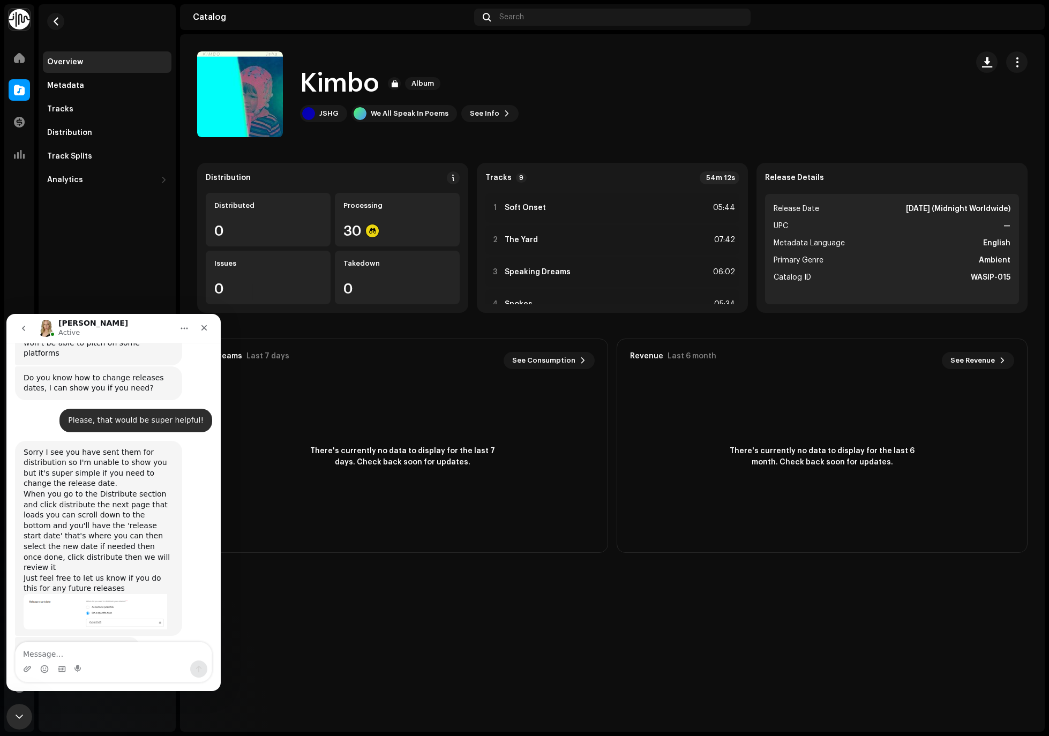
click at [136, 288] on div "Overview Metadata Tracks Distribution Track Splits Analytics Consumption Engage…" at bounding box center [107, 368] width 137 height 728
click at [203, 325] on icon "Close" at bounding box center [204, 328] width 9 height 9
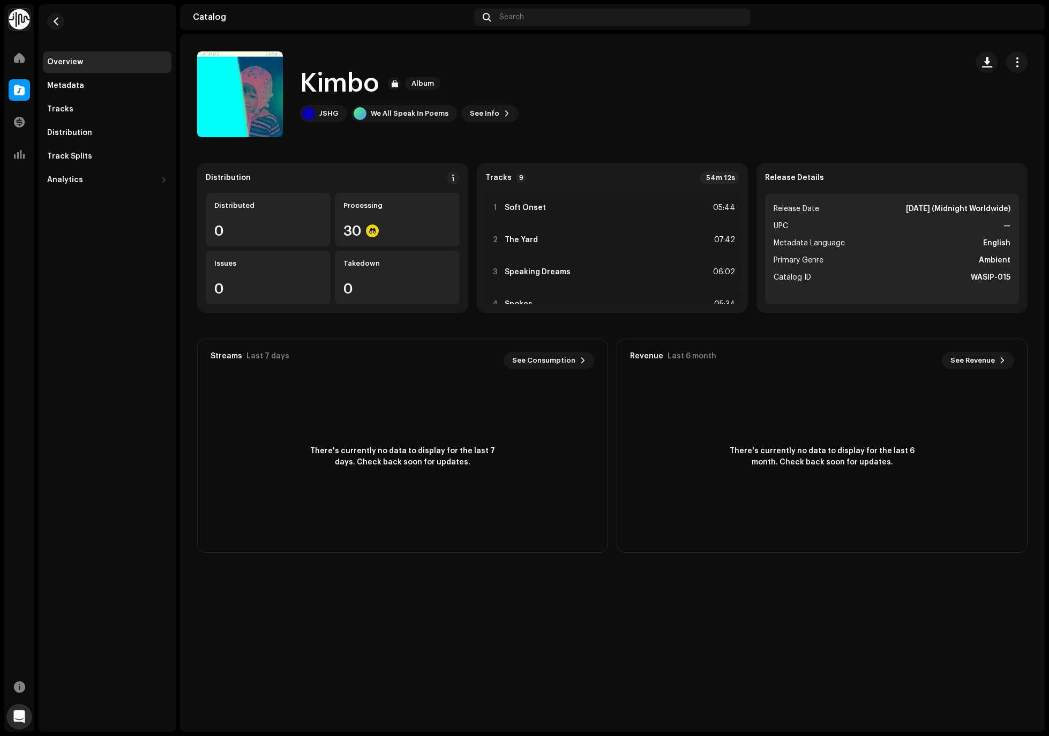
click at [85, 599] on div "Overview Metadata Tracks Distribution Track Splits Analytics Consumption Engage…" at bounding box center [107, 368] width 137 height 728
